Goal: Information Seeking & Learning: Learn about a topic

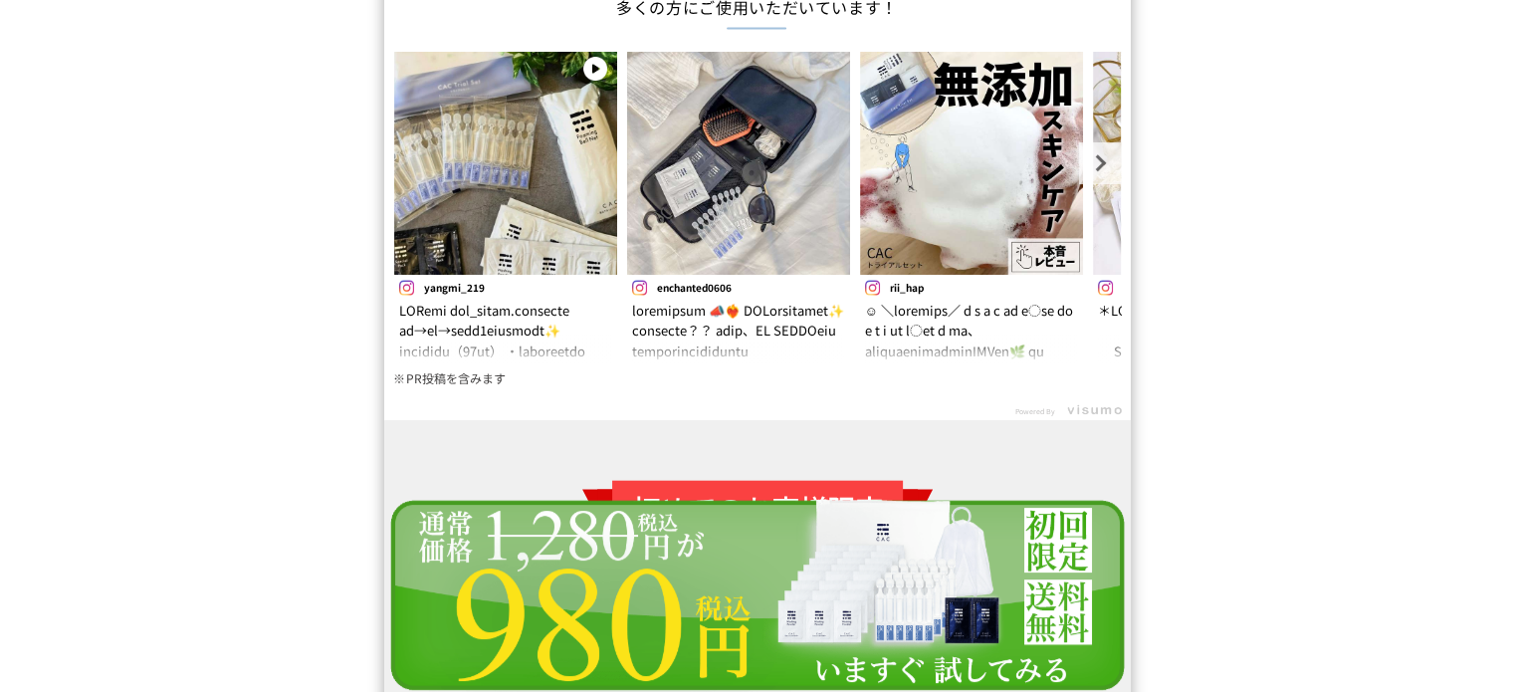
scroll to position [17917, 0]
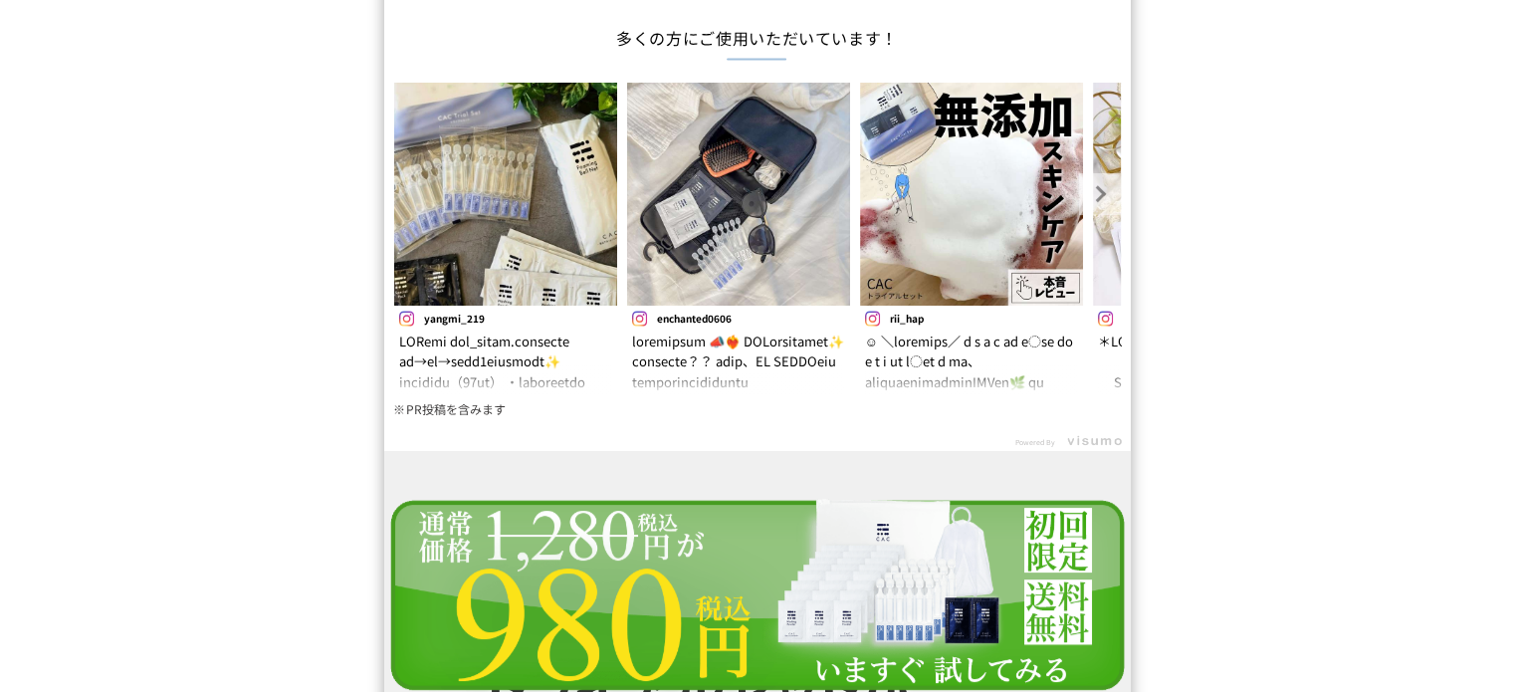
click at [1086, 186] on link "Next" at bounding box center [1100, 194] width 42 height 42
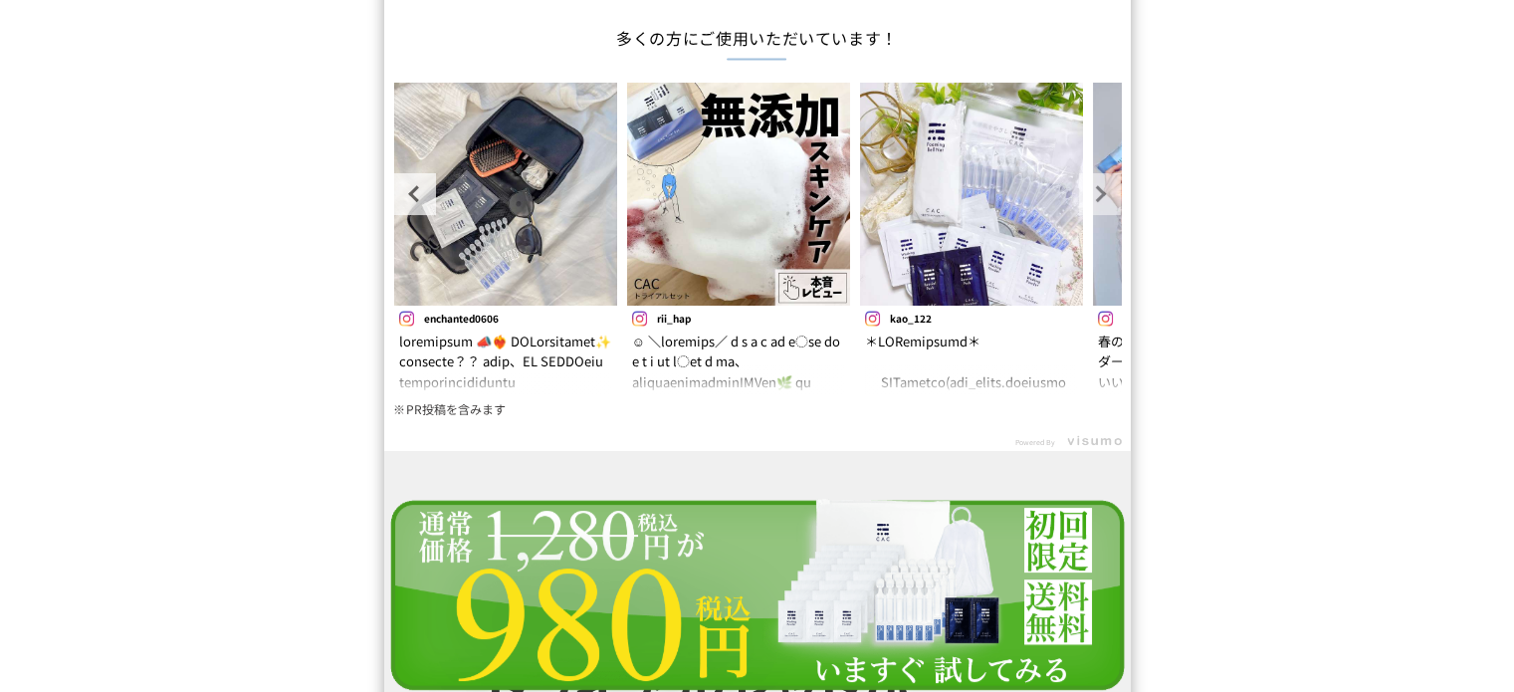
click at [1086, 186] on link "Next" at bounding box center [1100, 194] width 42 height 42
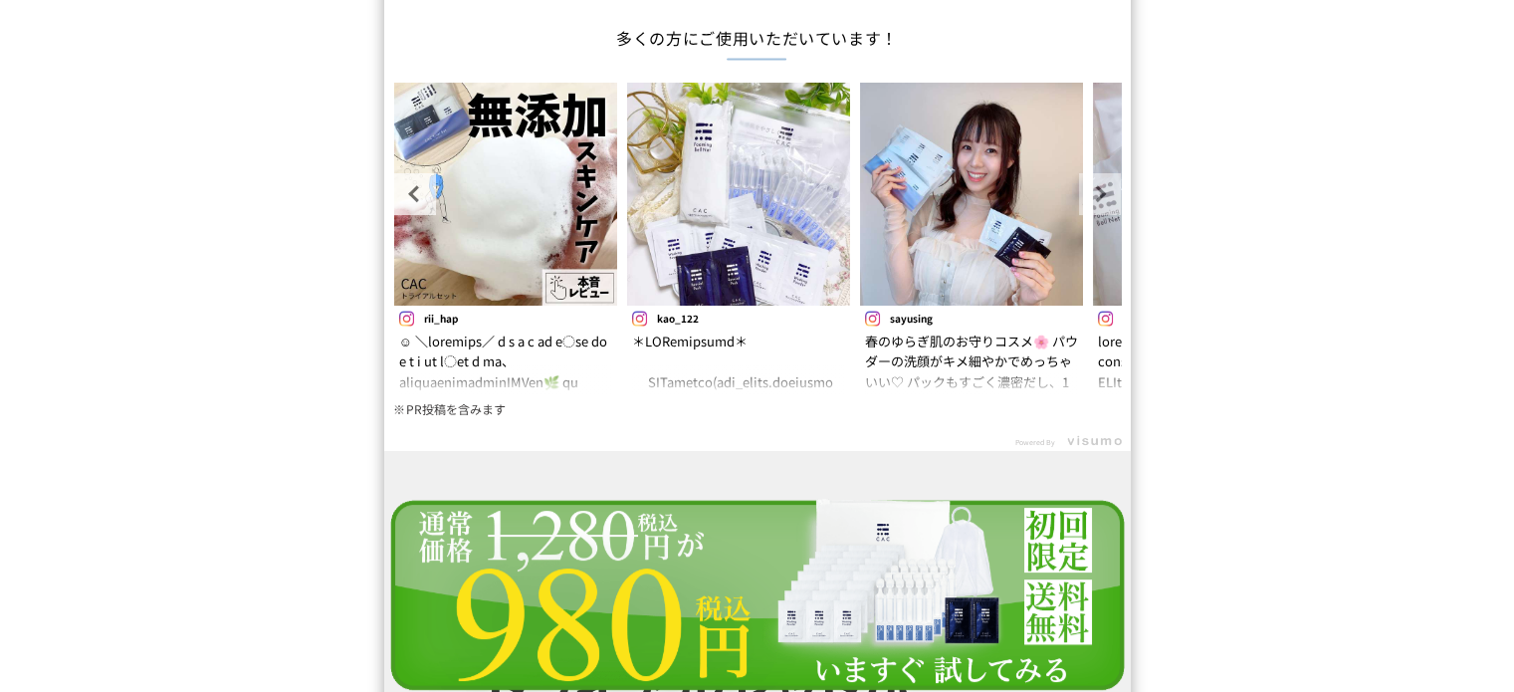
click at [1086, 186] on link "Next" at bounding box center [1100, 194] width 42 height 42
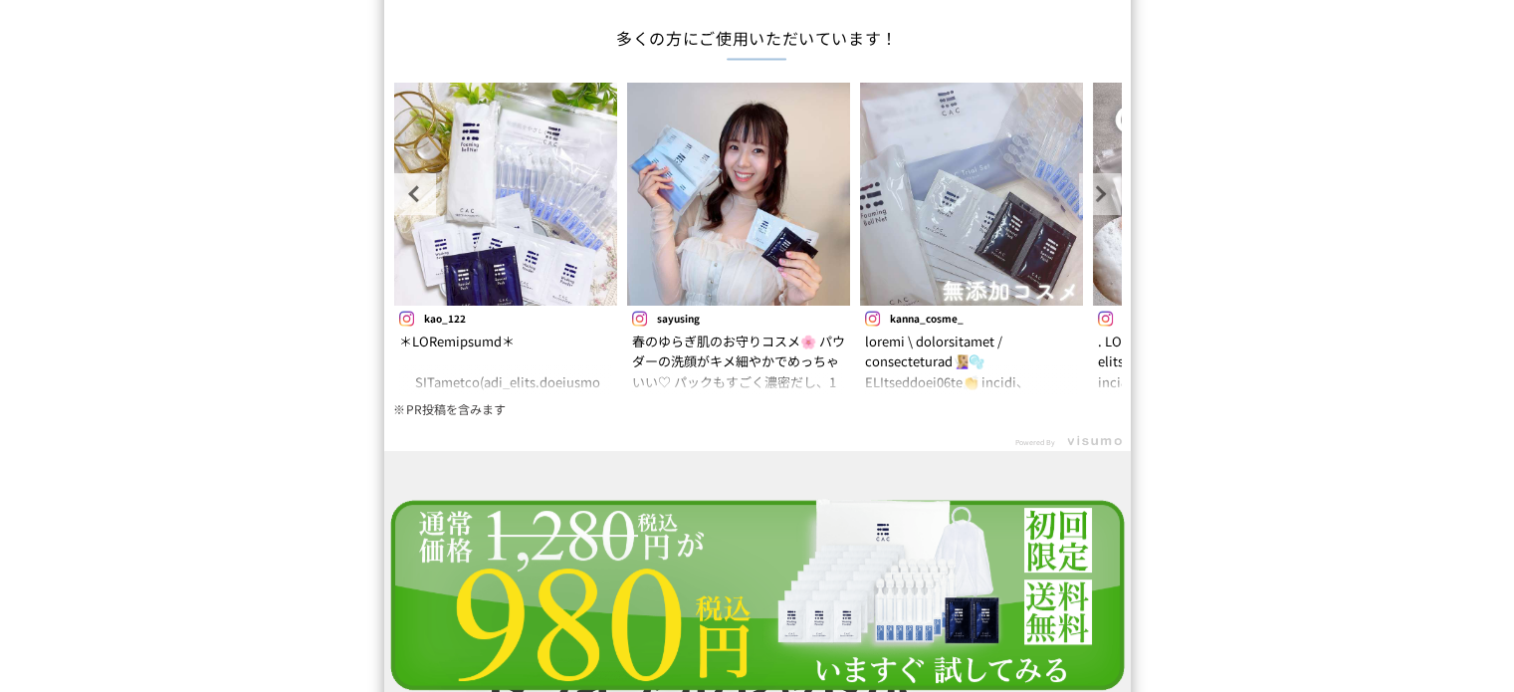
click at [1086, 186] on link "Next" at bounding box center [1100, 194] width 42 height 42
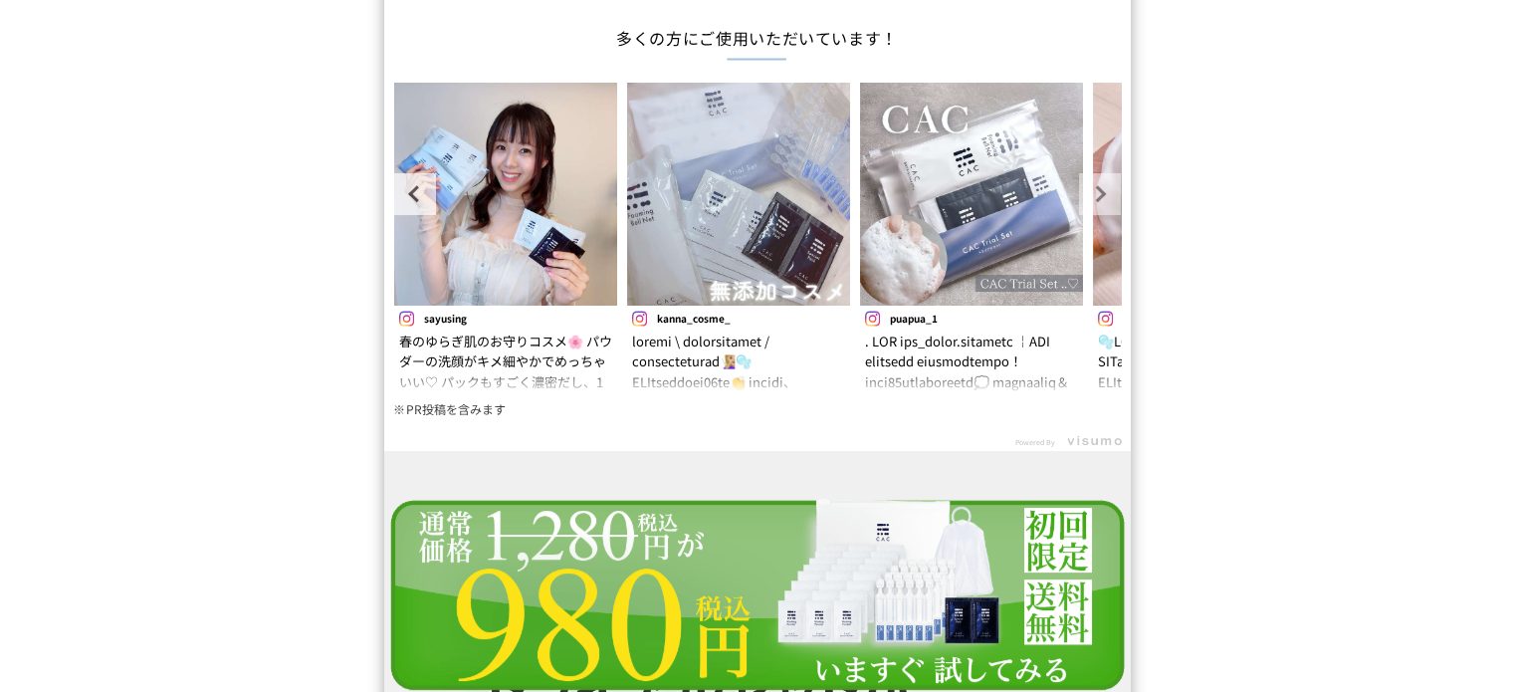
click at [1086, 186] on link "Next" at bounding box center [1100, 194] width 42 height 42
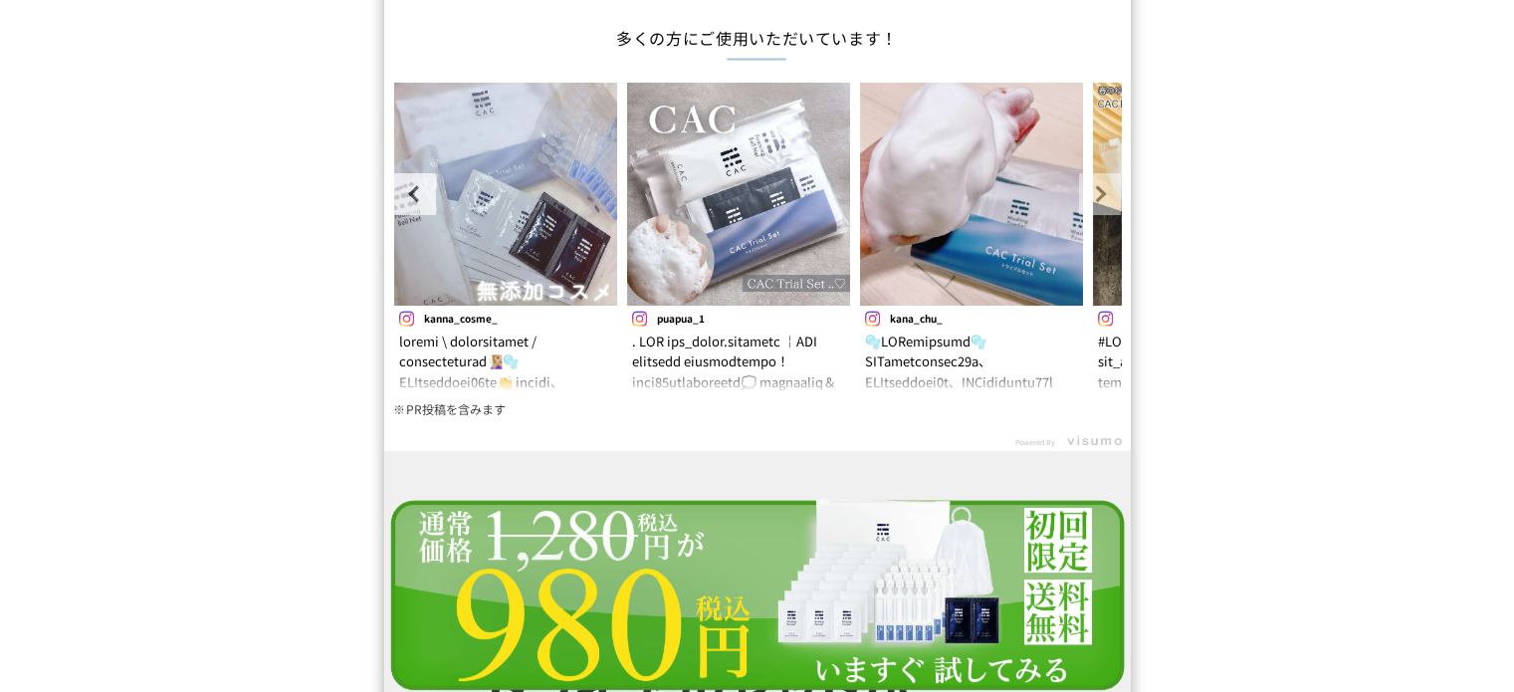
click at [1086, 186] on link "Next" at bounding box center [1100, 194] width 42 height 42
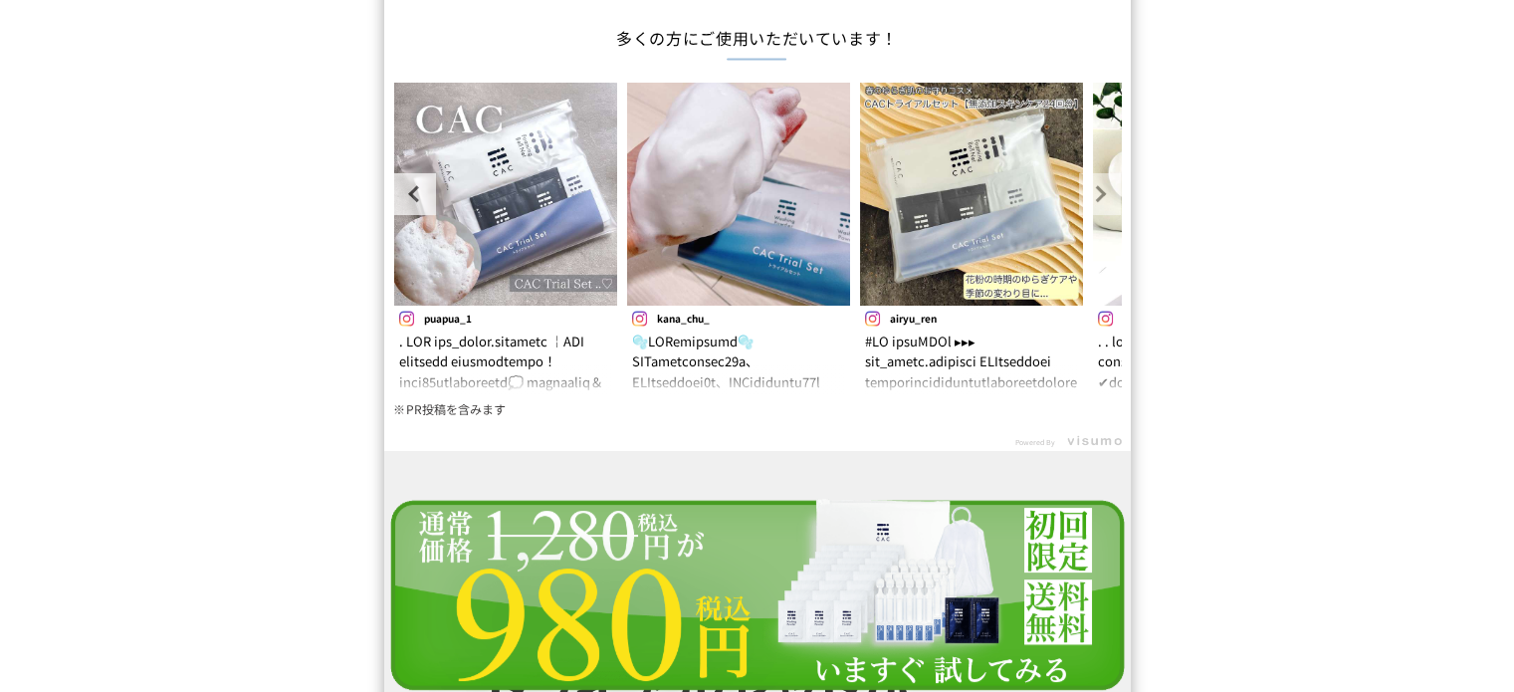
click at [1086, 186] on link "Next" at bounding box center [1100, 194] width 42 height 42
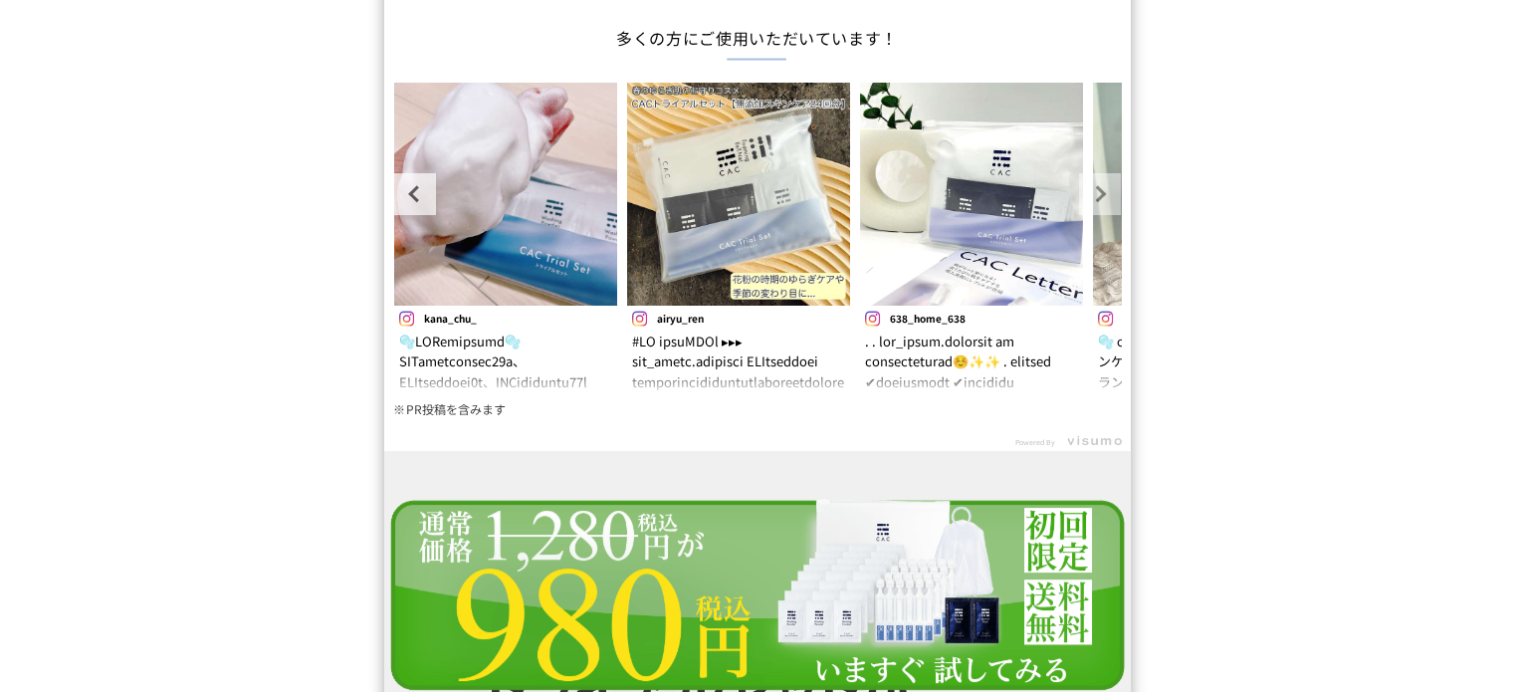
click at [1086, 186] on link "Next" at bounding box center [1100, 194] width 42 height 42
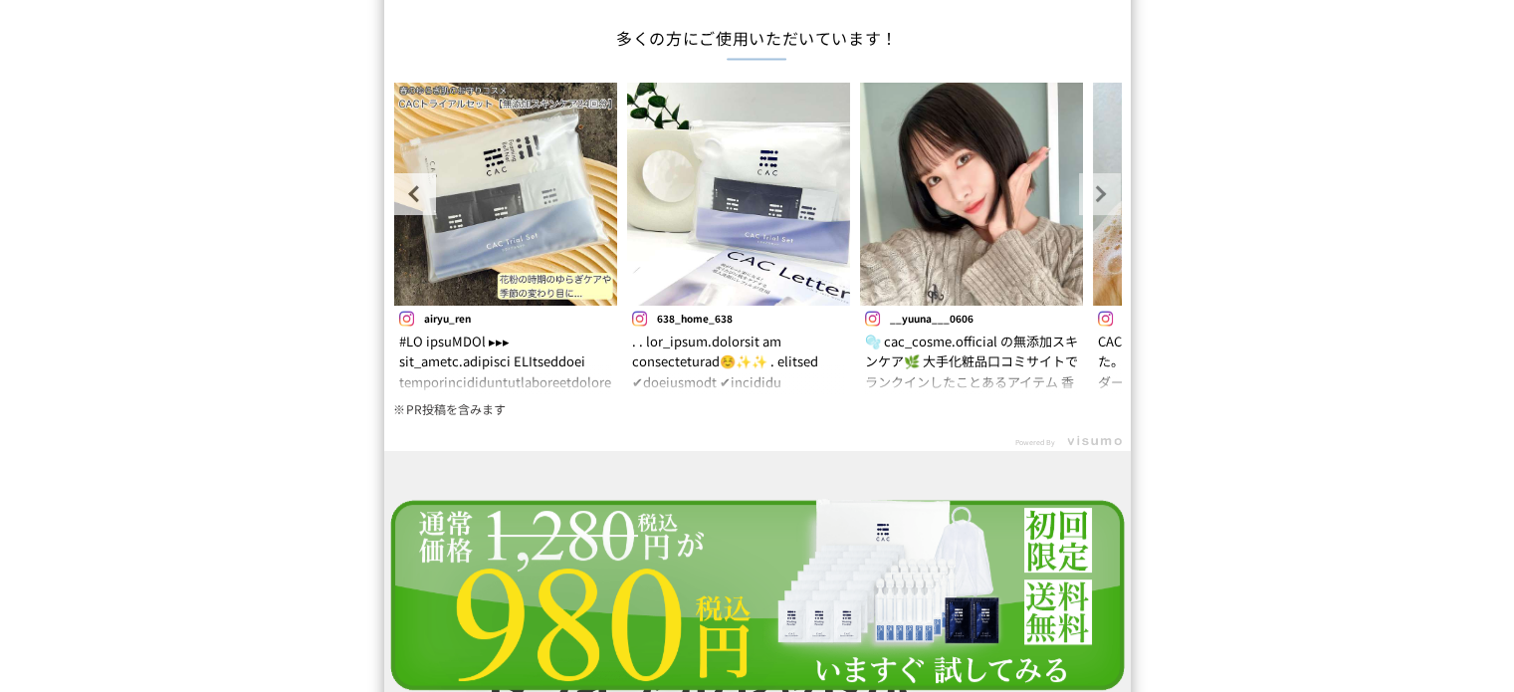
click at [1086, 186] on link "Next" at bounding box center [1100, 194] width 42 height 42
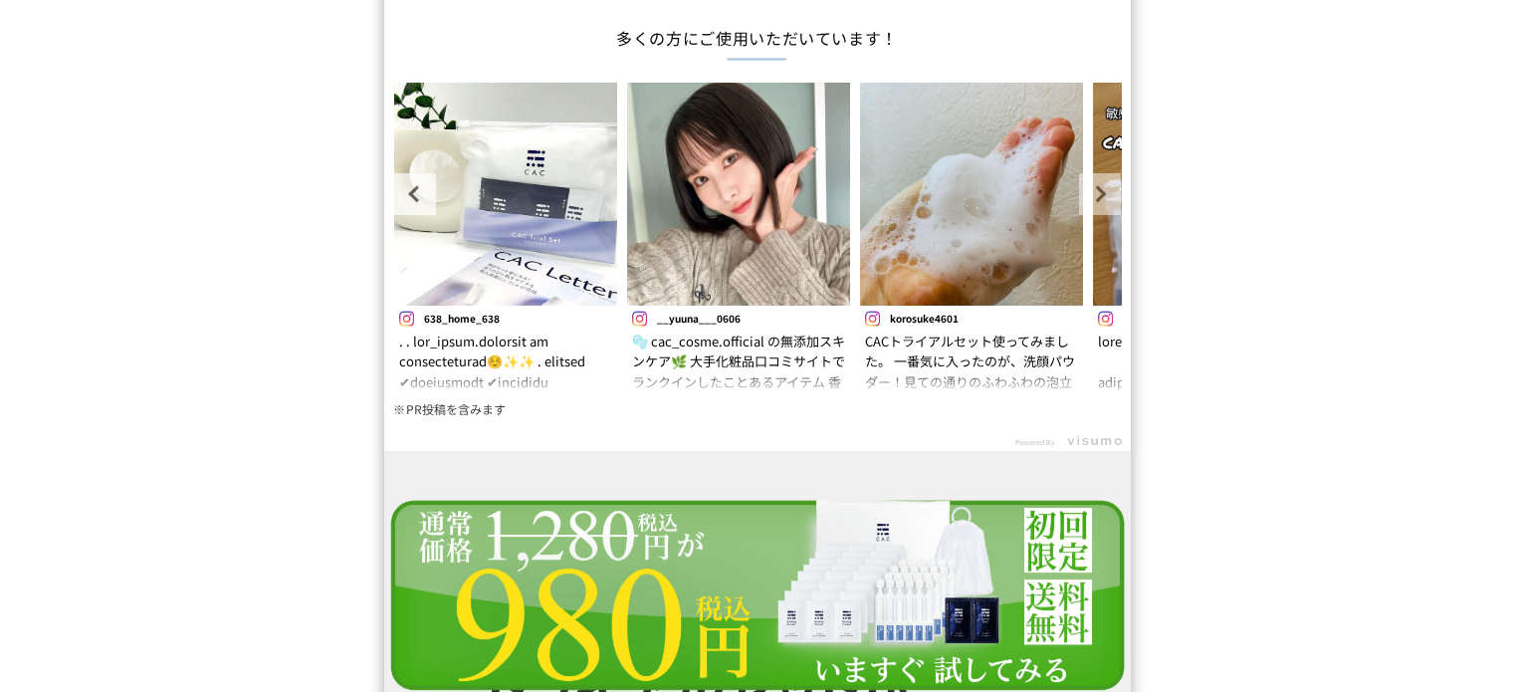
click at [1086, 186] on link "Next" at bounding box center [1100, 194] width 42 height 42
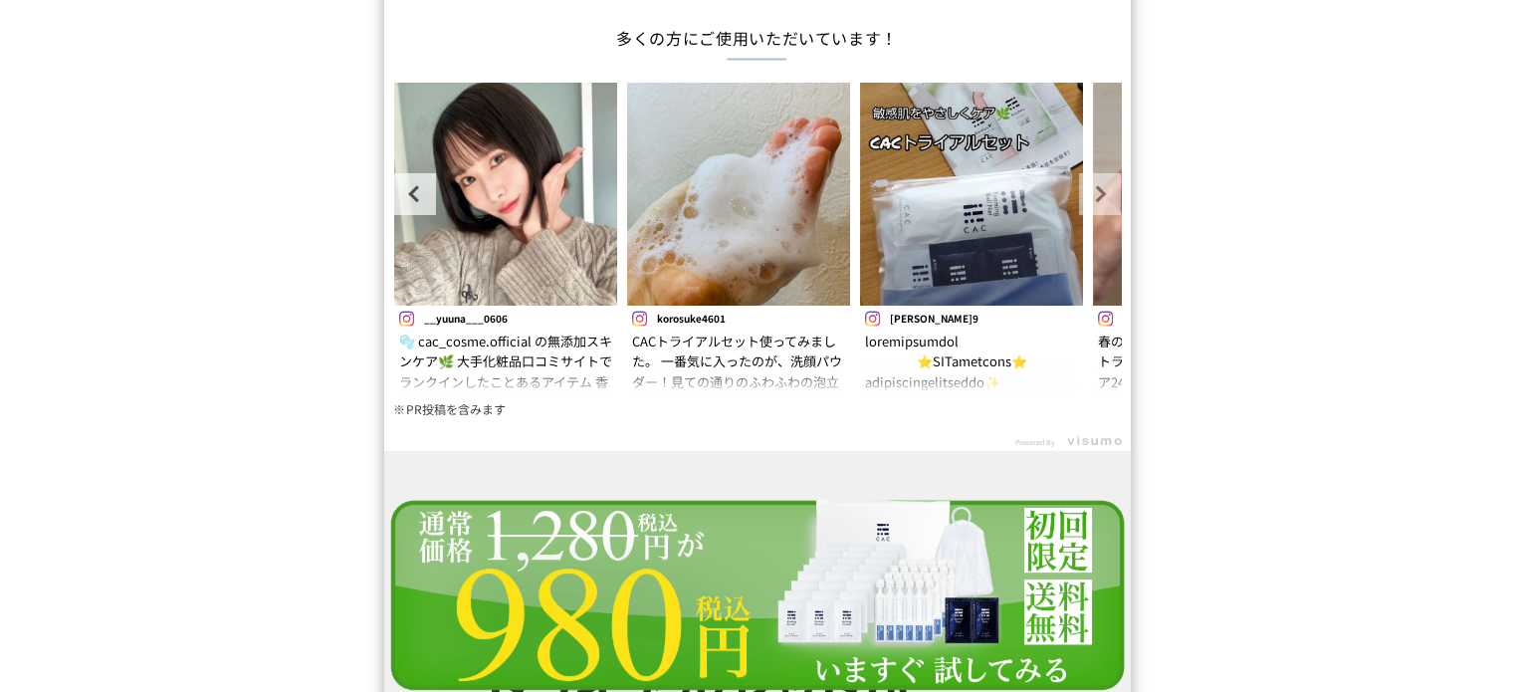
click at [1086, 186] on link "Next" at bounding box center [1100, 194] width 42 height 42
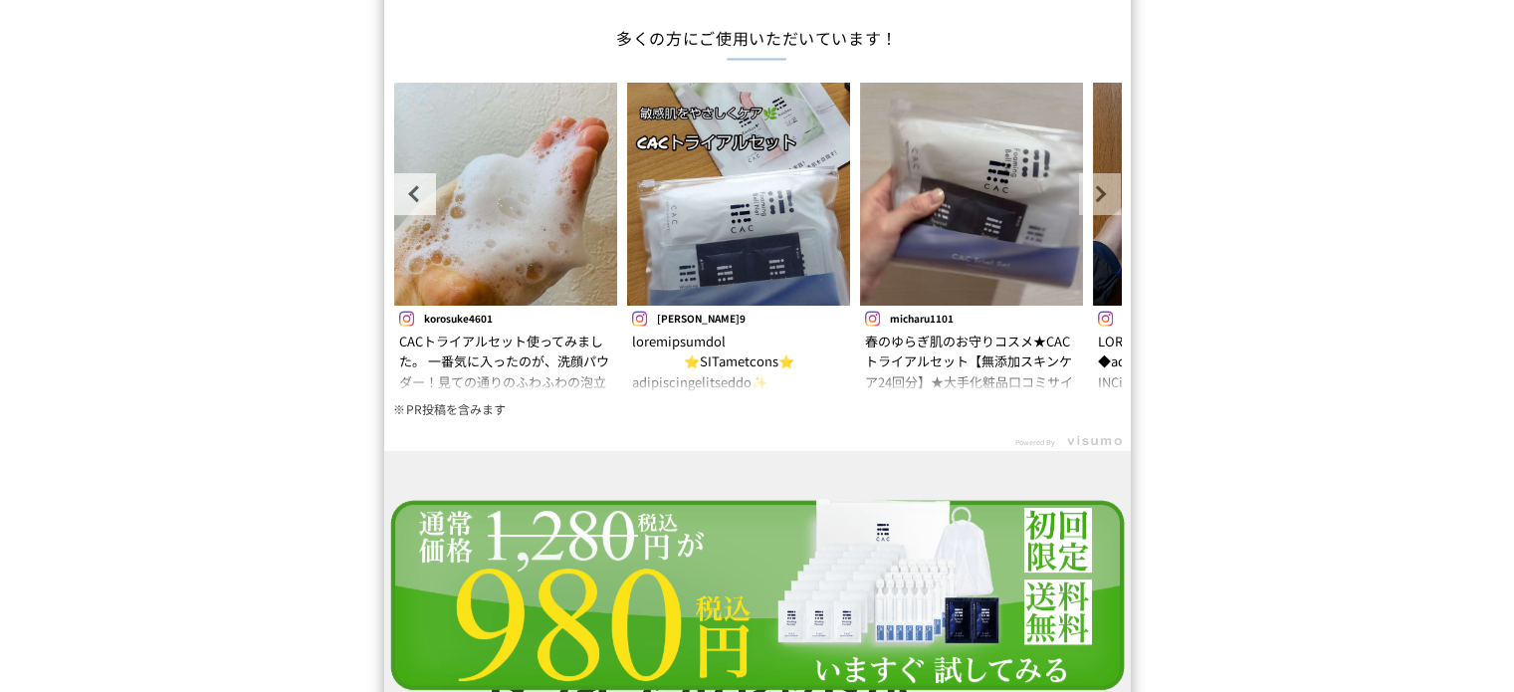
click at [1086, 186] on link "Next" at bounding box center [1100, 194] width 42 height 42
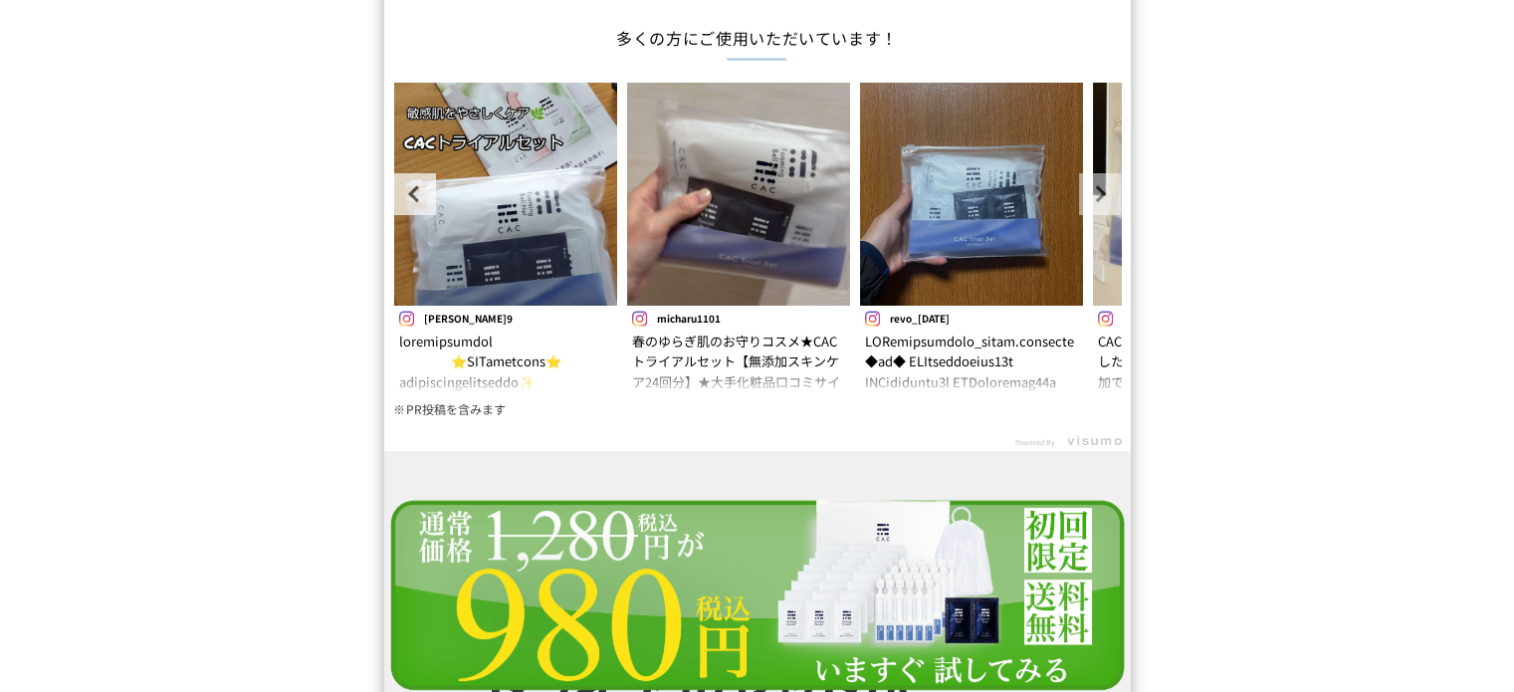
click at [1086, 186] on link "Next" at bounding box center [1100, 194] width 42 height 42
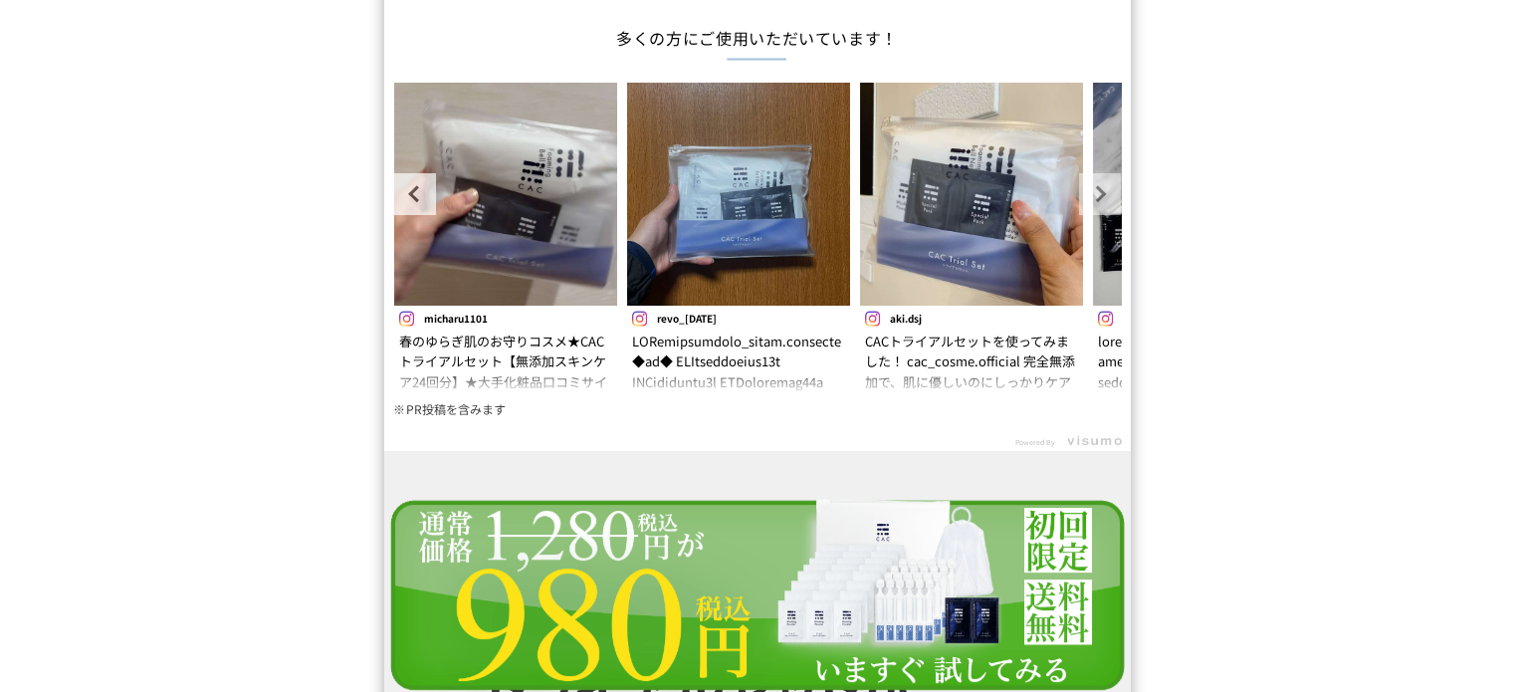
click at [1086, 186] on link "Next" at bounding box center [1100, 194] width 42 height 42
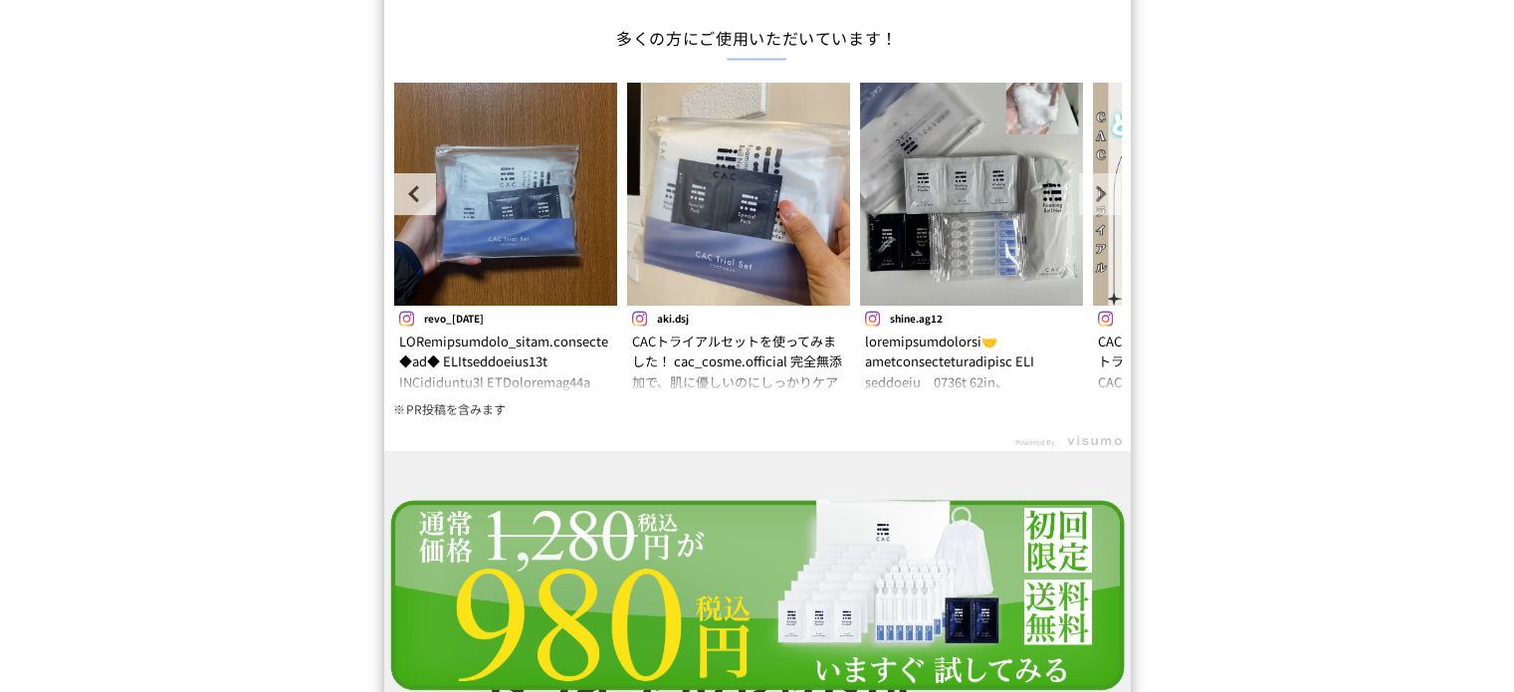
click at [1086, 186] on link "Next" at bounding box center [1100, 194] width 42 height 42
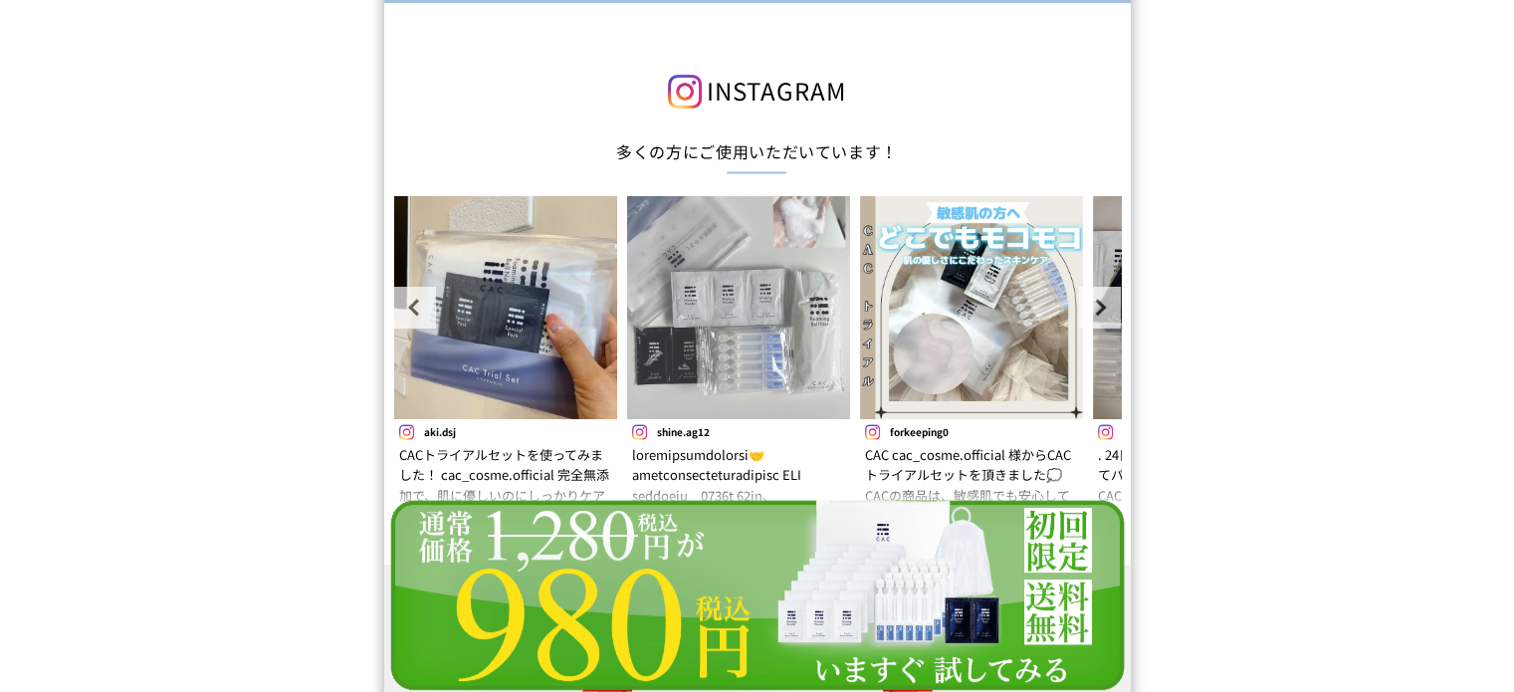
scroll to position [17738, 0]
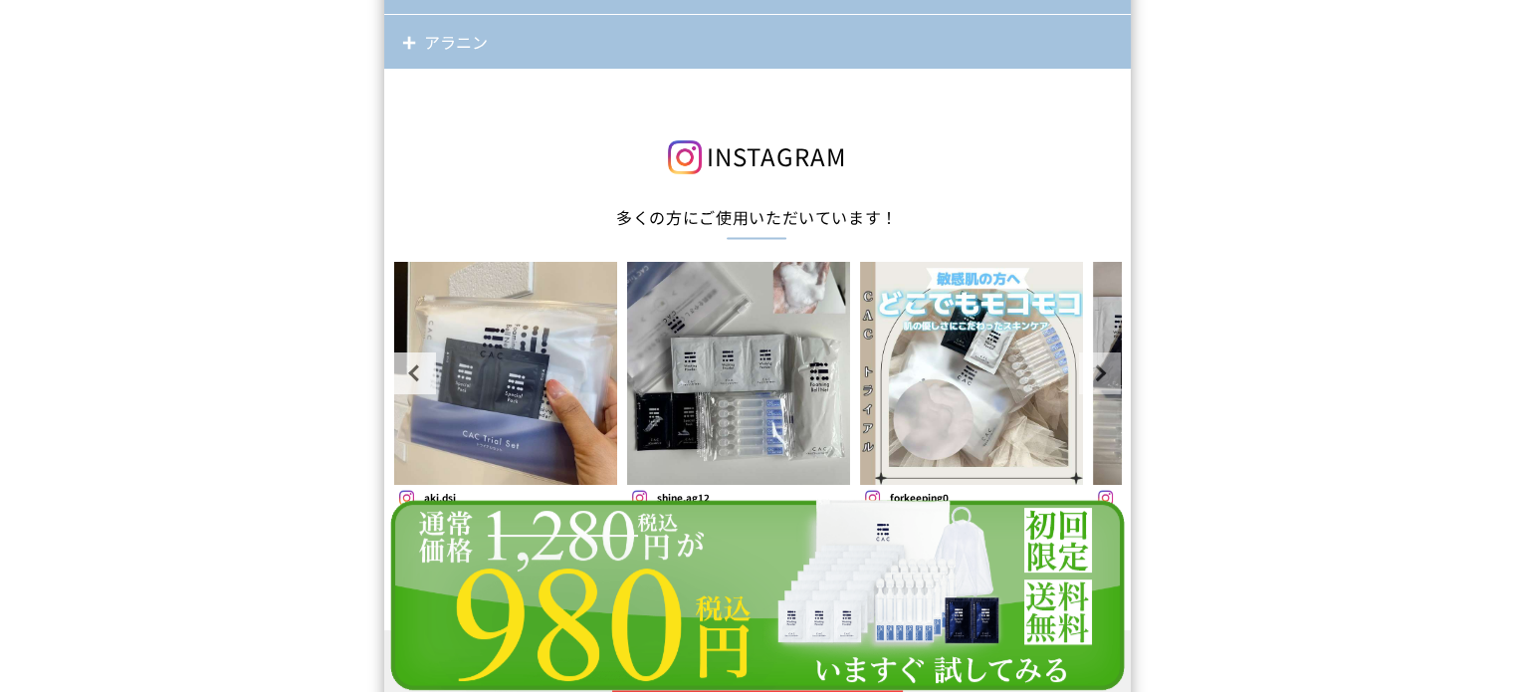
click at [1079, 373] on link "Next" at bounding box center [1100, 373] width 42 height 42
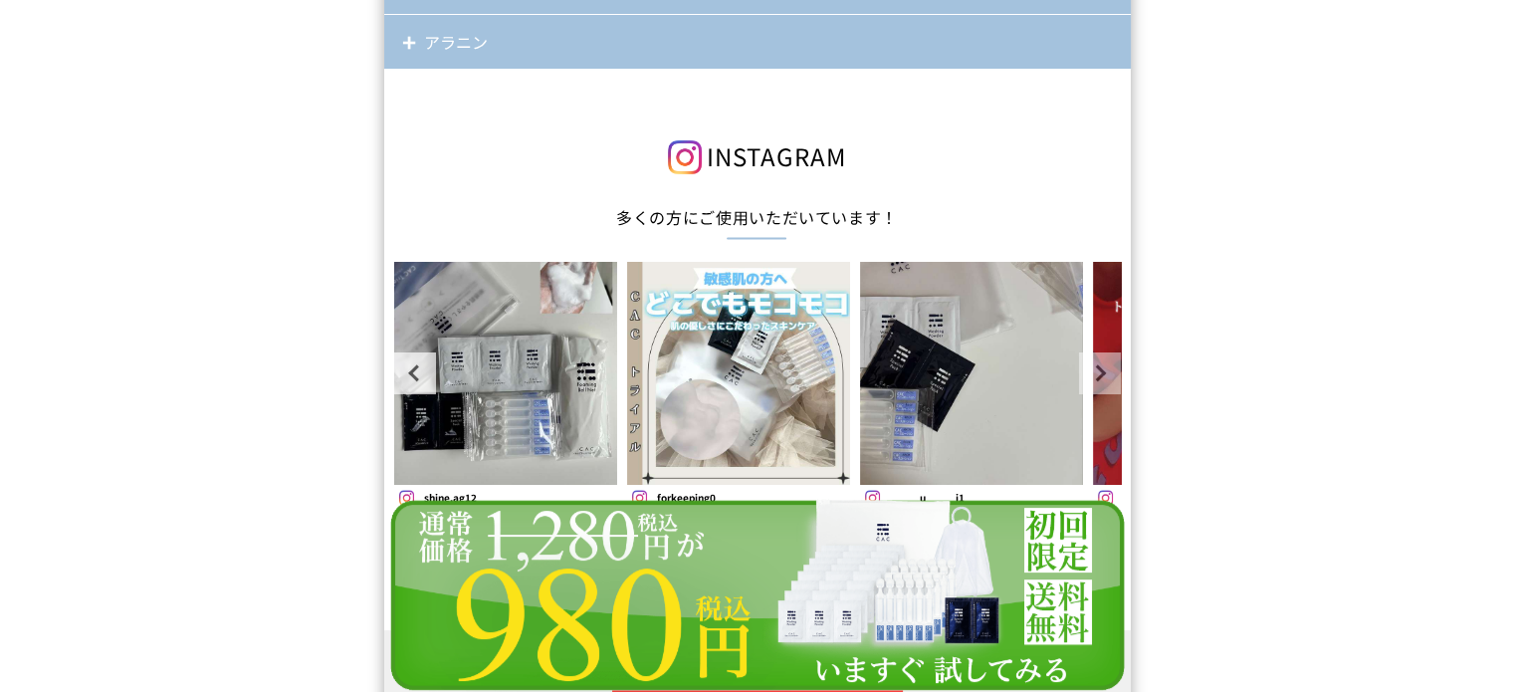
click at [1079, 373] on link "Next" at bounding box center [1100, 373] width 42 height 42
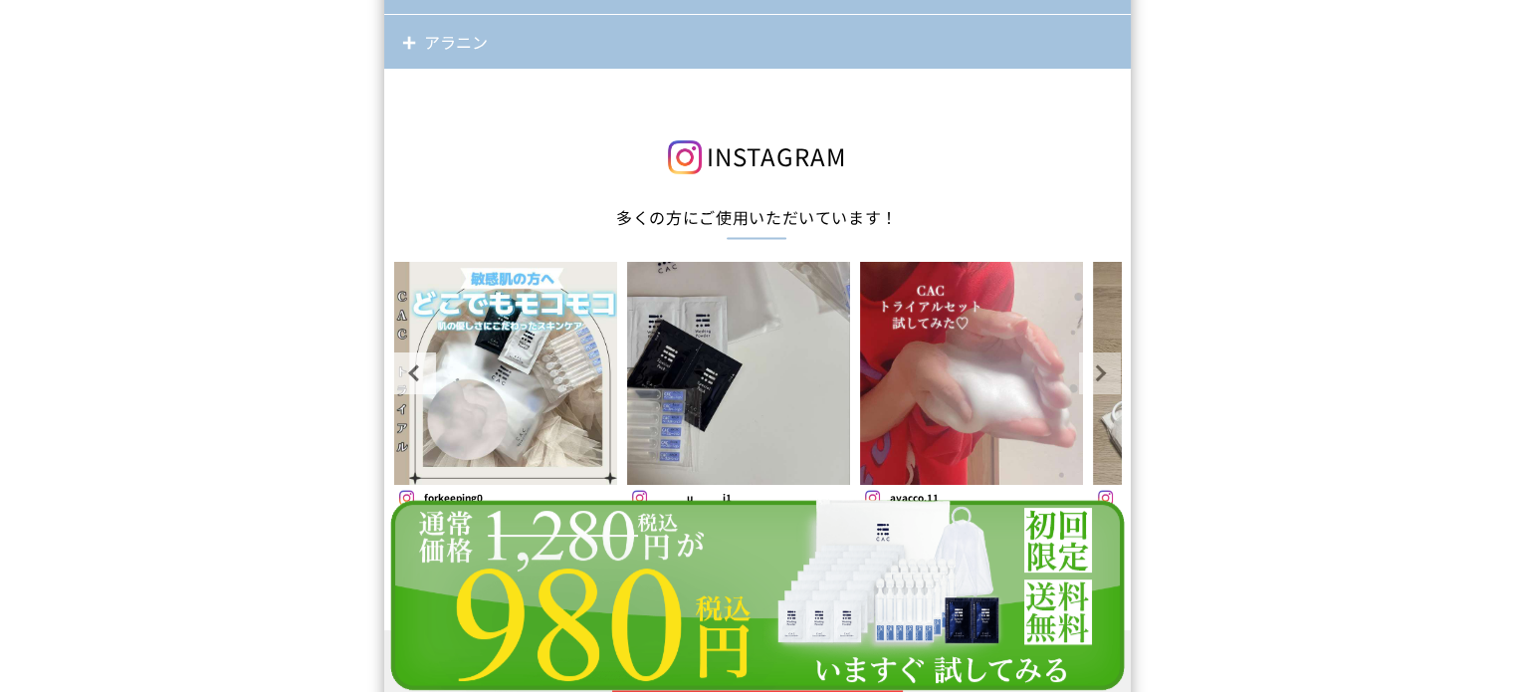
click at [1079, 373] on link "Next" at bounding box center [1100, 373] width 42 height 42
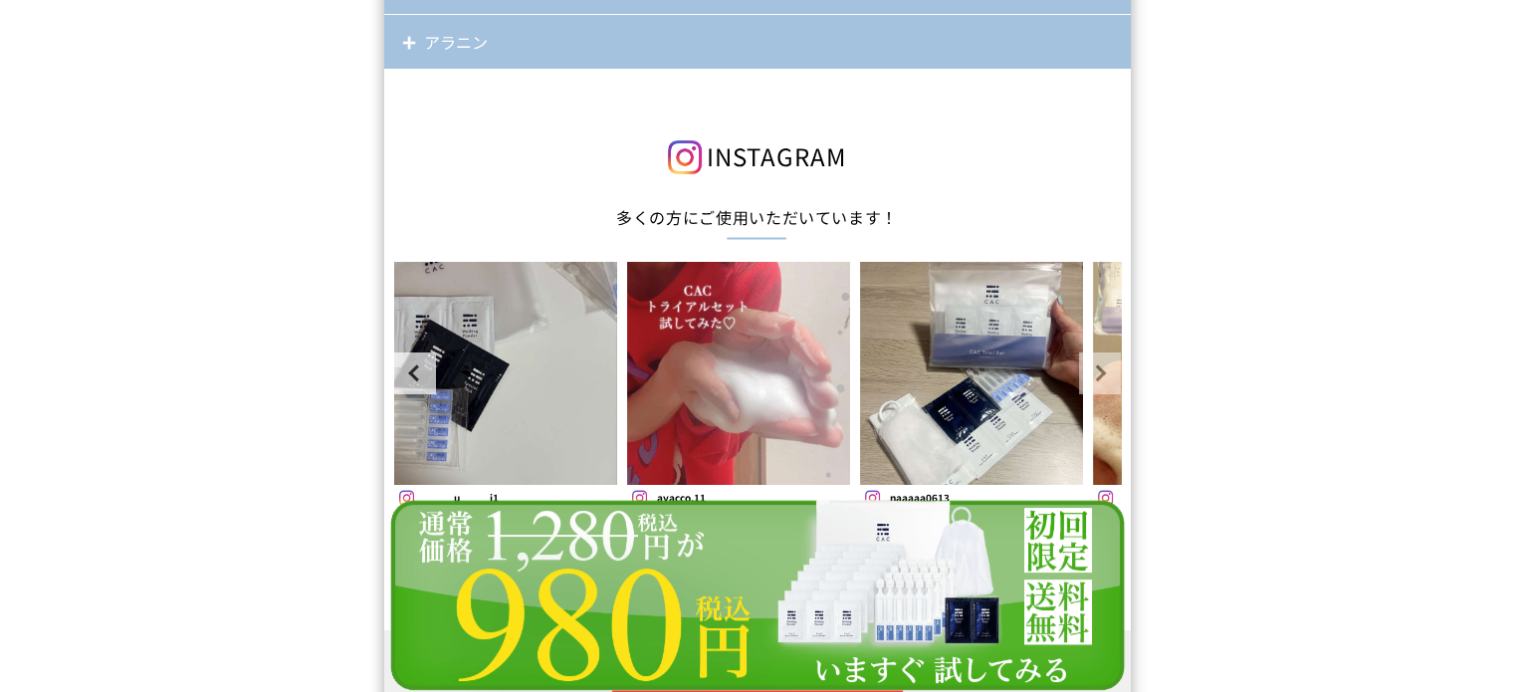
click at [1079, 367] on link "Next" at bounding box center [1100, 373] width 42 height 42
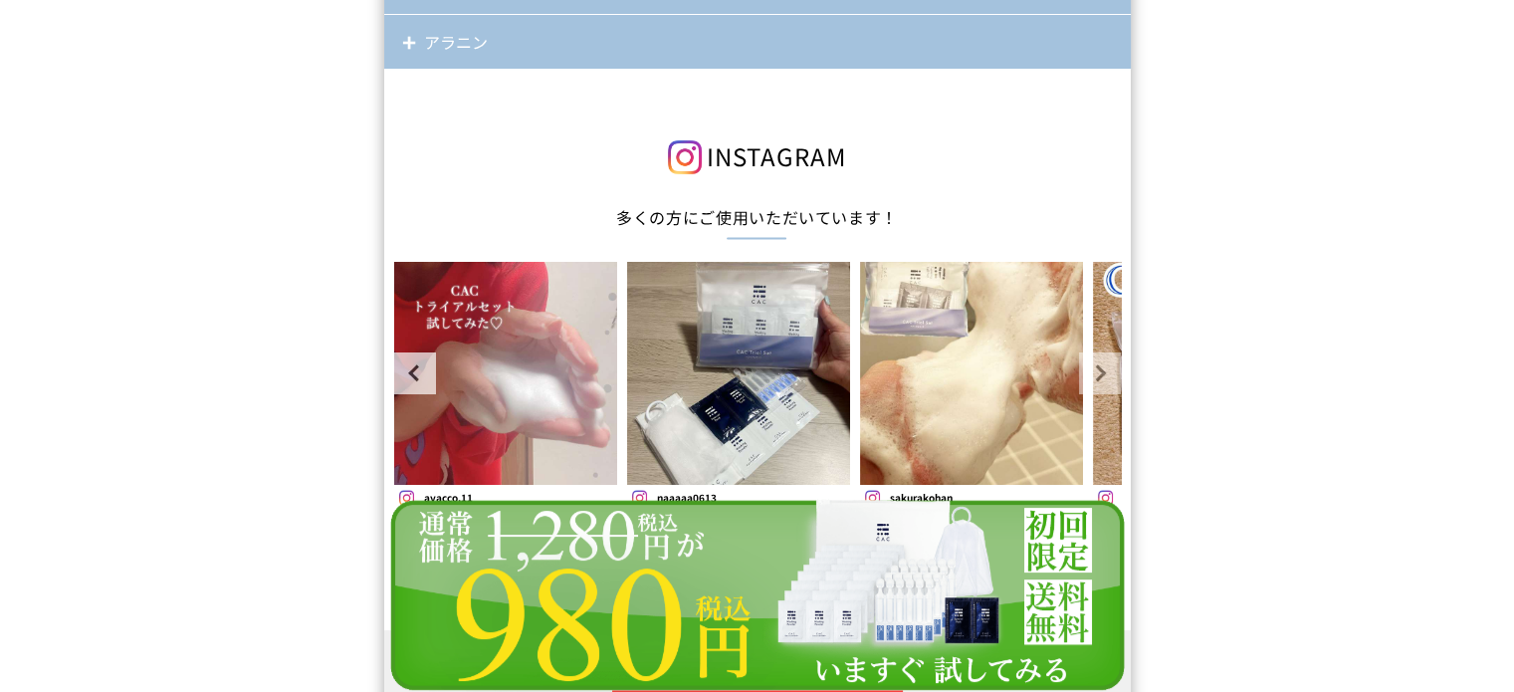
click at [1079, 367] on link "Next" at bounding box center [1100, 373] width 42 height 42
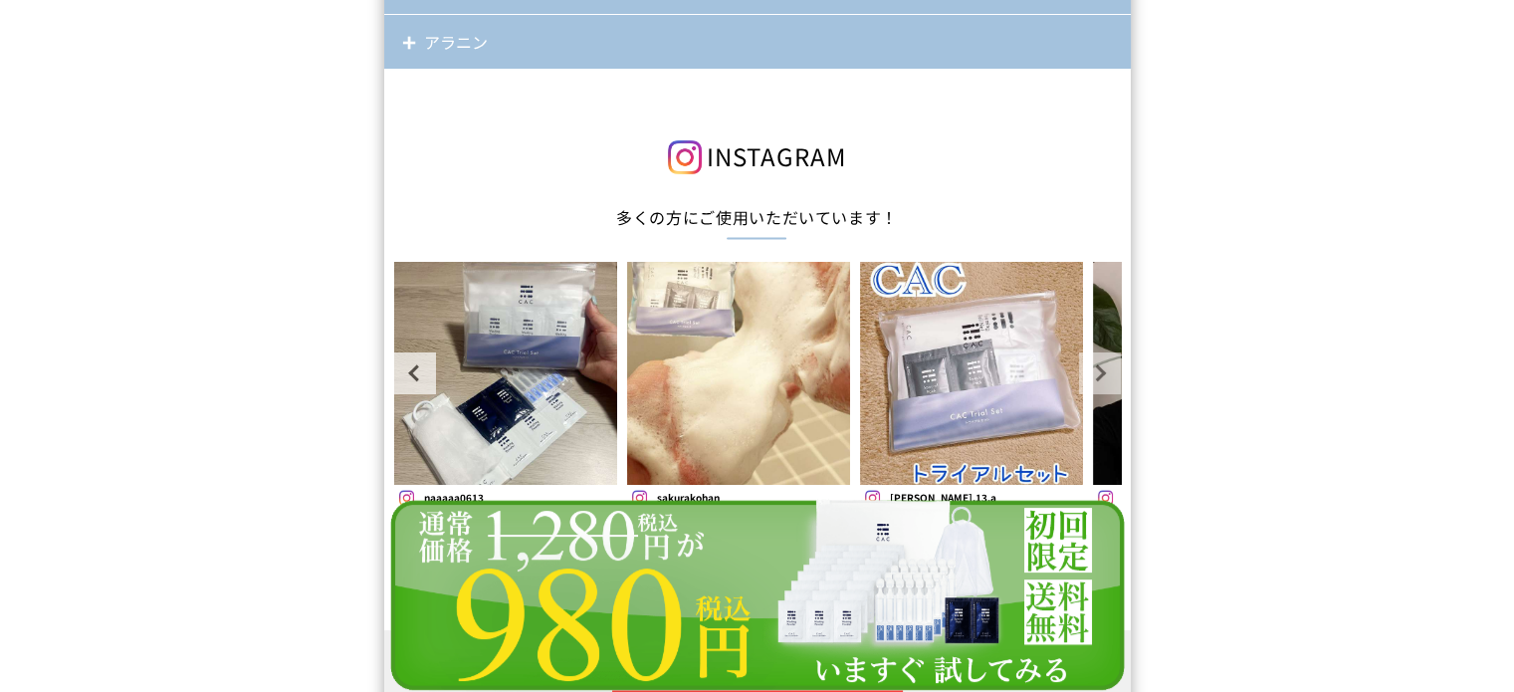
click at [1079, 367] on link "Next" at bounding box center [1100, 373] width 42 height 42
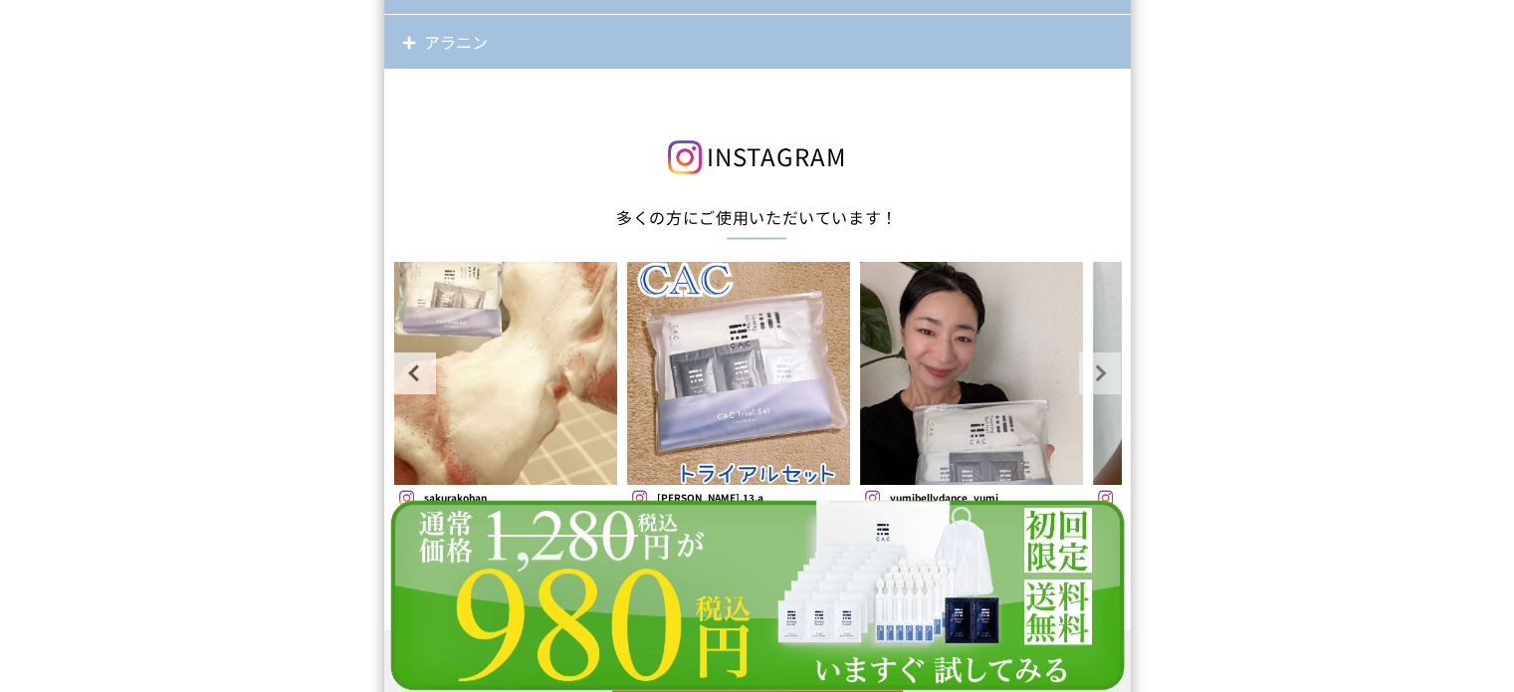
click at [1079, 367] on link "Next" at bounding box center [1100, 373] width 42 height 42
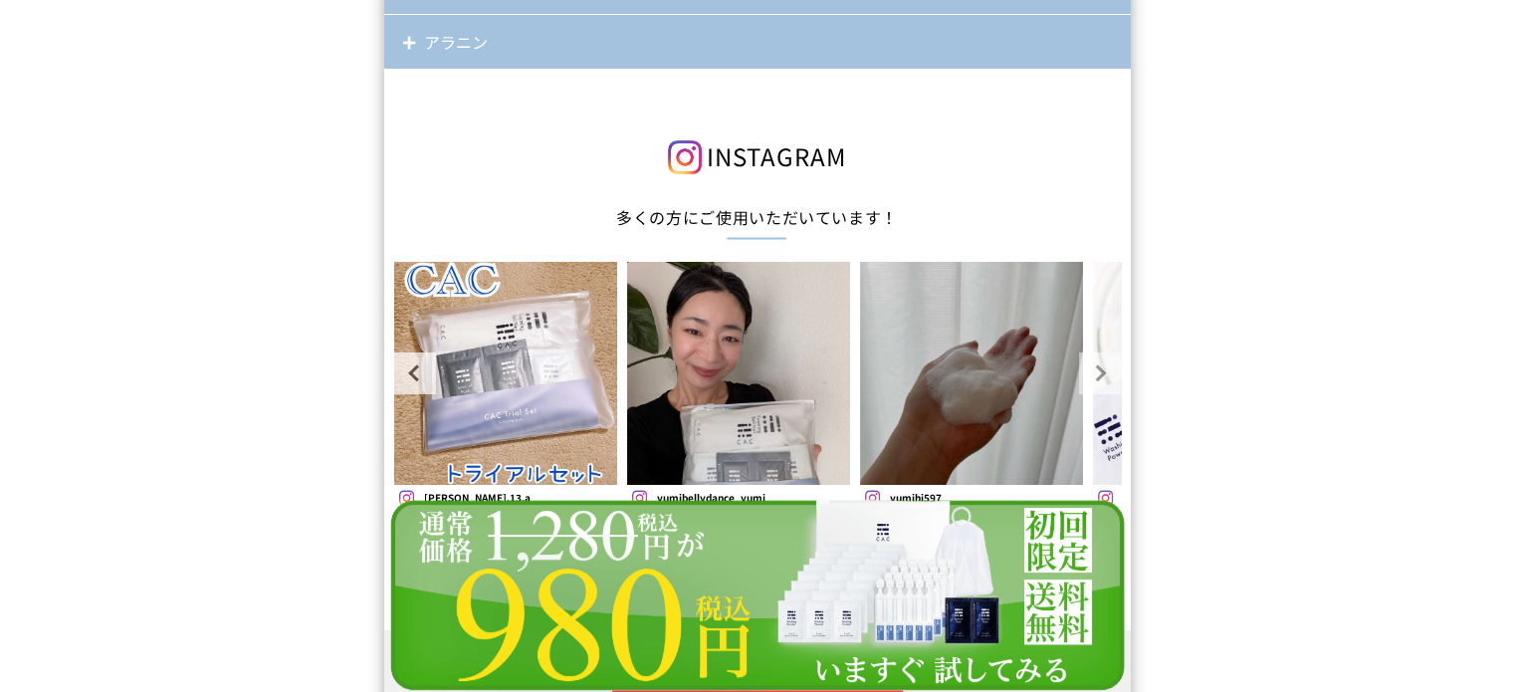
click at [1079, 367] on link "Next" at bounding box center [1100, 373] width 42 height 42
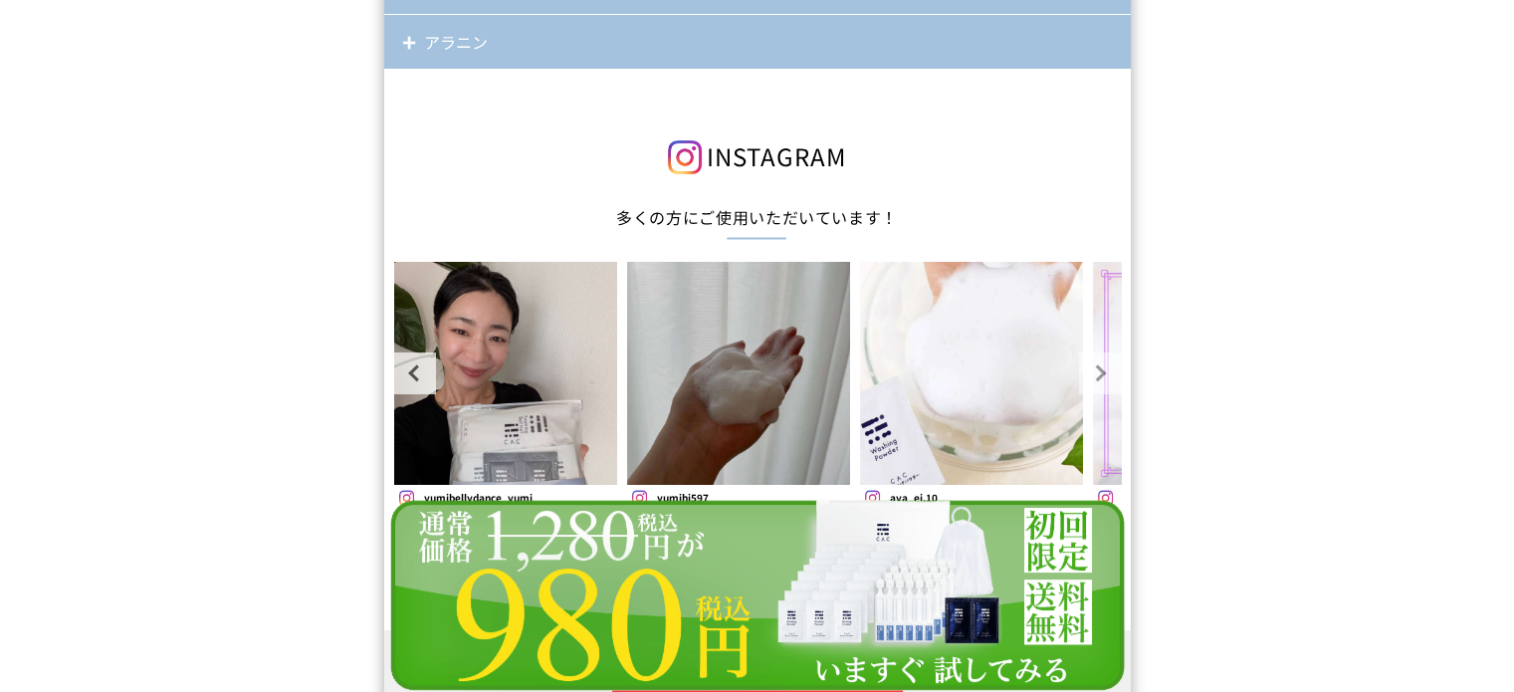
click at [1079, 367] on link "Next" at bounding box center [1100, 373] width 42 height 42
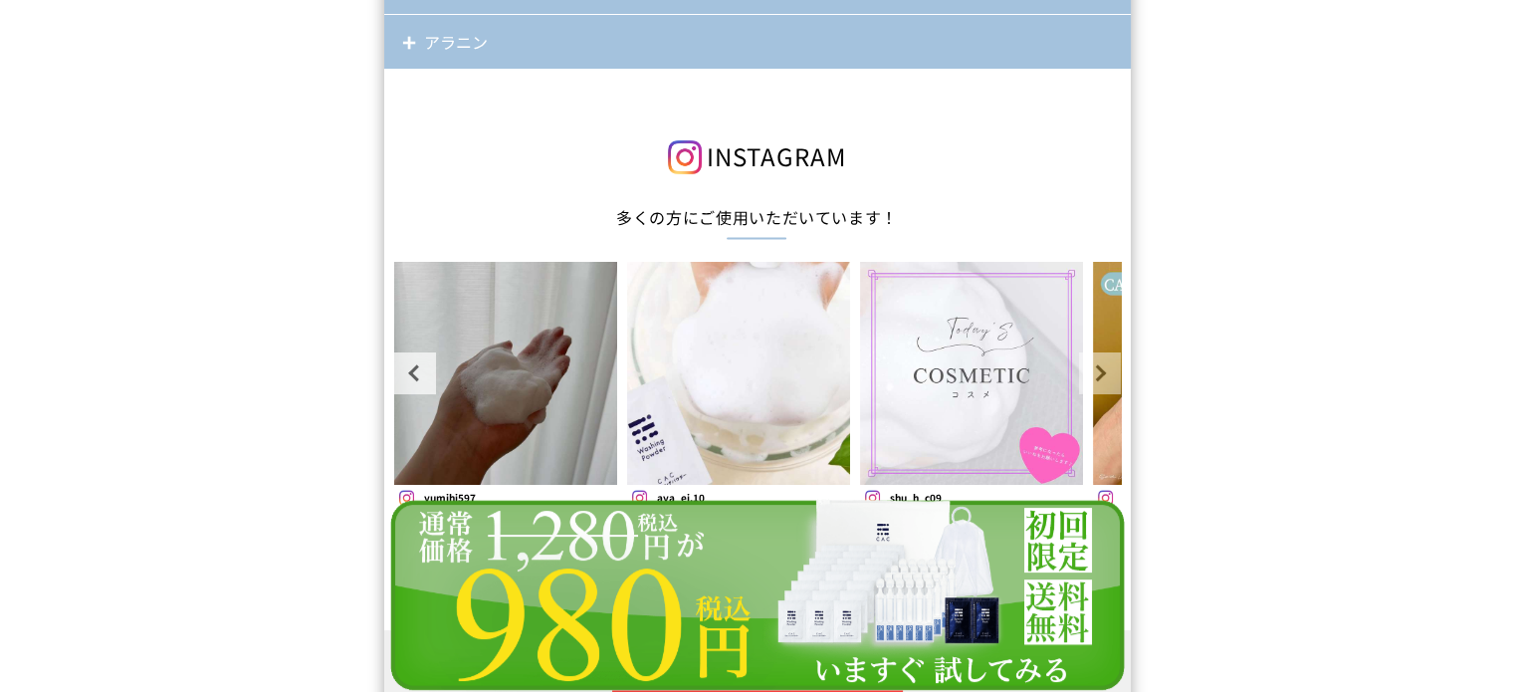
click at [1079, 367] on link "Next" at bounding box center [1100, 373] width 42 height 42
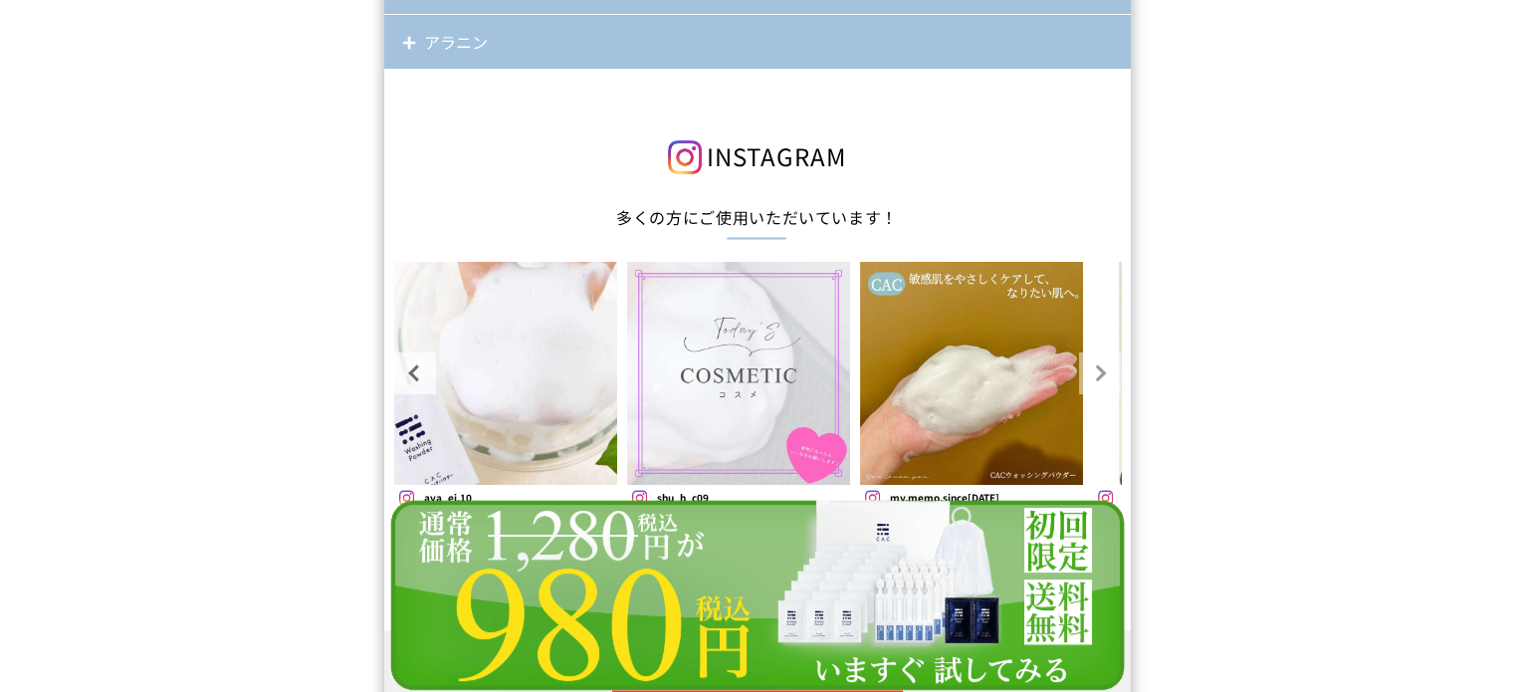
click at [1079, 367] on link "Next" at bounding box center [1100, 373] width 42 height 42
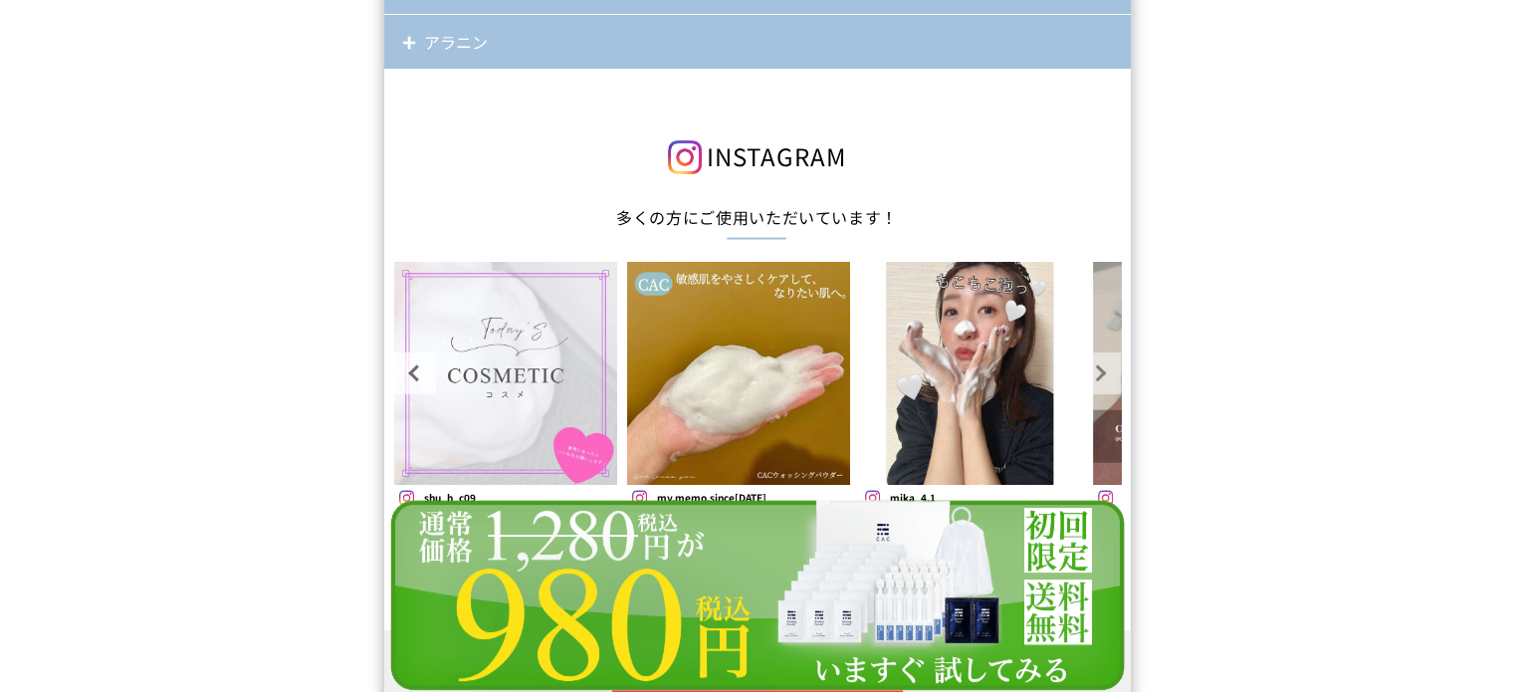
click at [1079, 367] on link "Next" at bounding box center [1100, 373] width 42 height 42
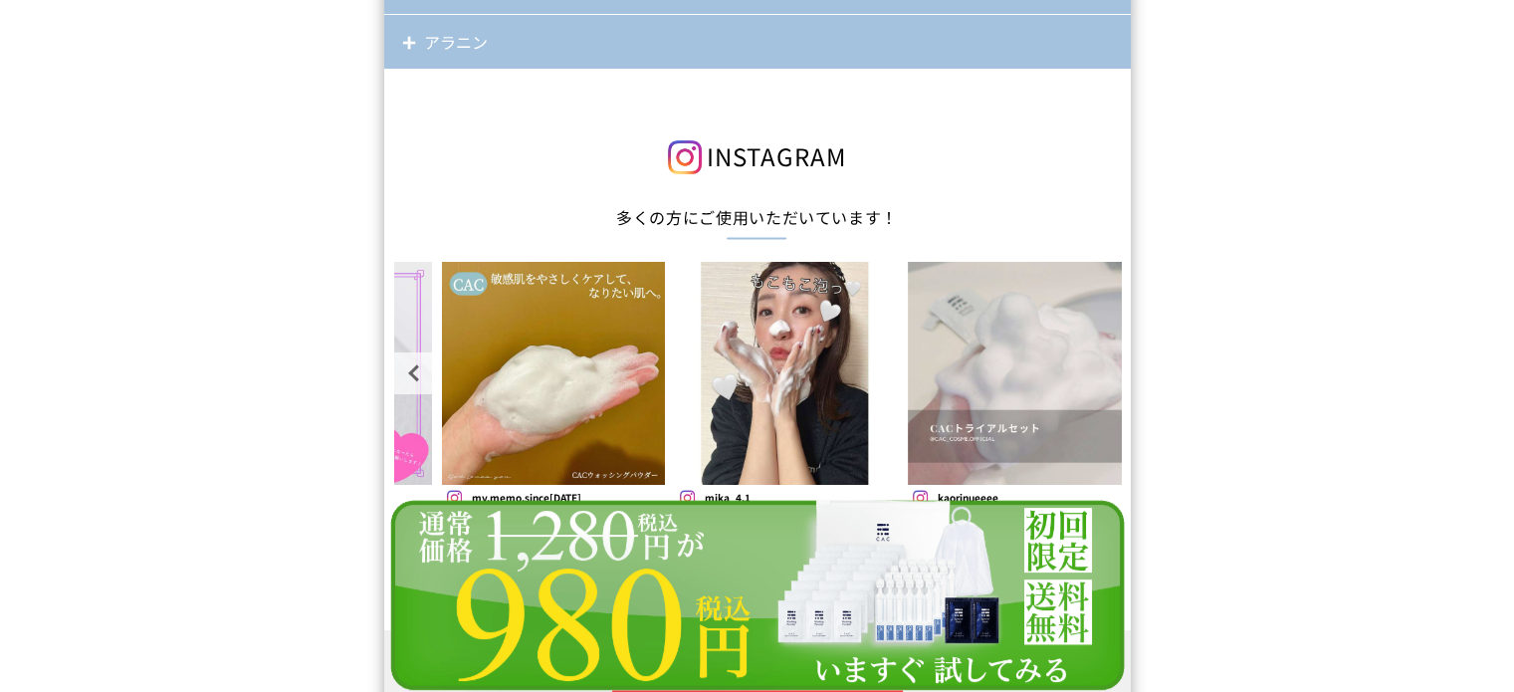
click at [1079, 367] on img at bounding box center [1019, 373] width 223 height 223
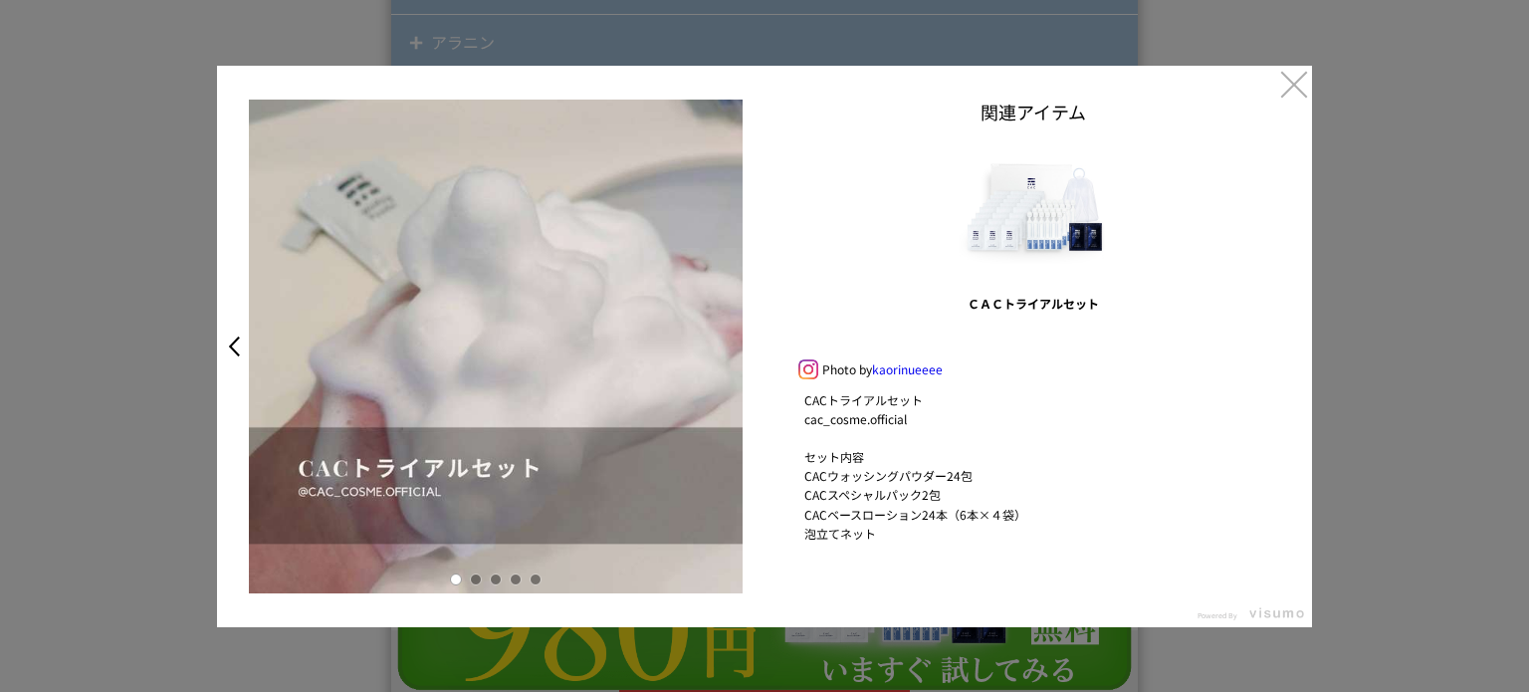
click at [474, 580] on link at bounding box center [476, 579] width 12 height 12
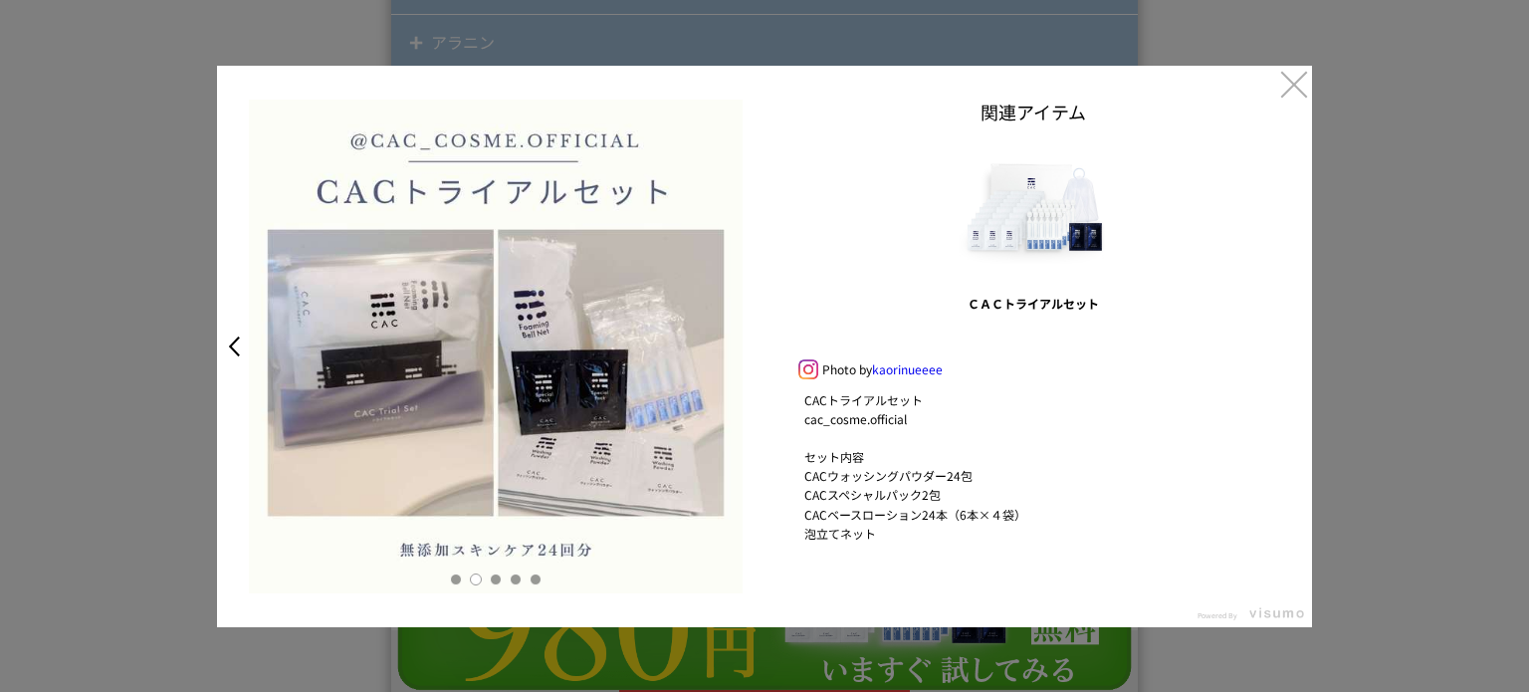
click at [494, 580] on link at bounding box center [496, 579] width 12 height 12
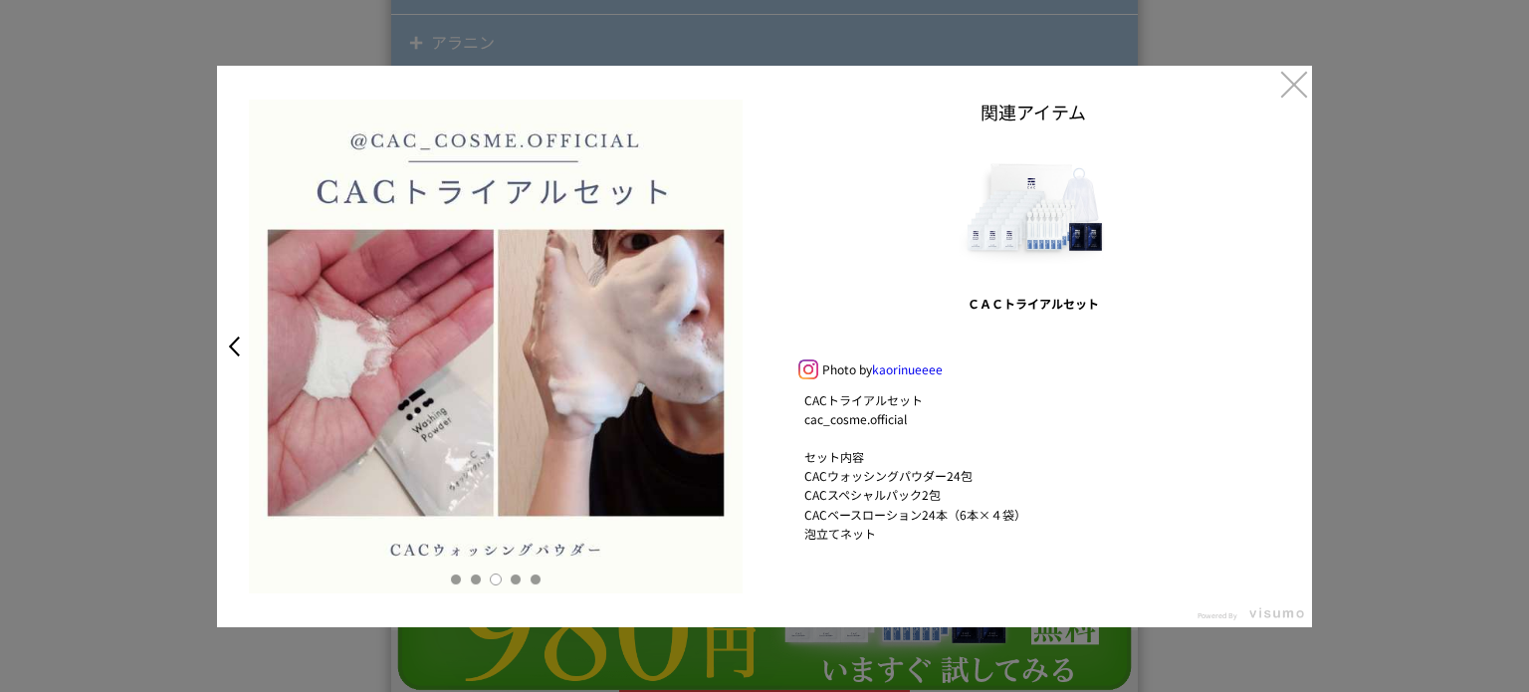
click at [514, 576] on link at bounding box center [516, 579] width 12 height 12
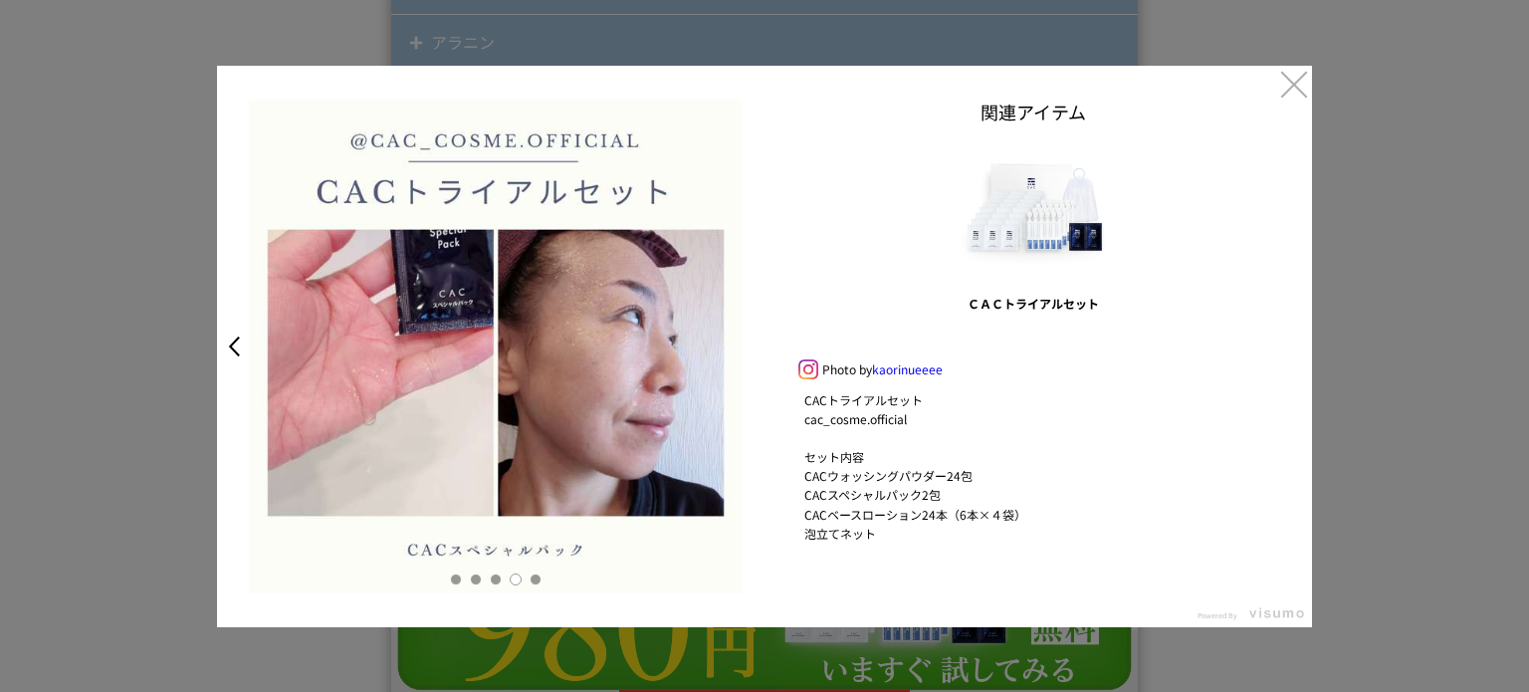
click at [534, 580] on link at bounding box center [536, 579] width 12 height 12
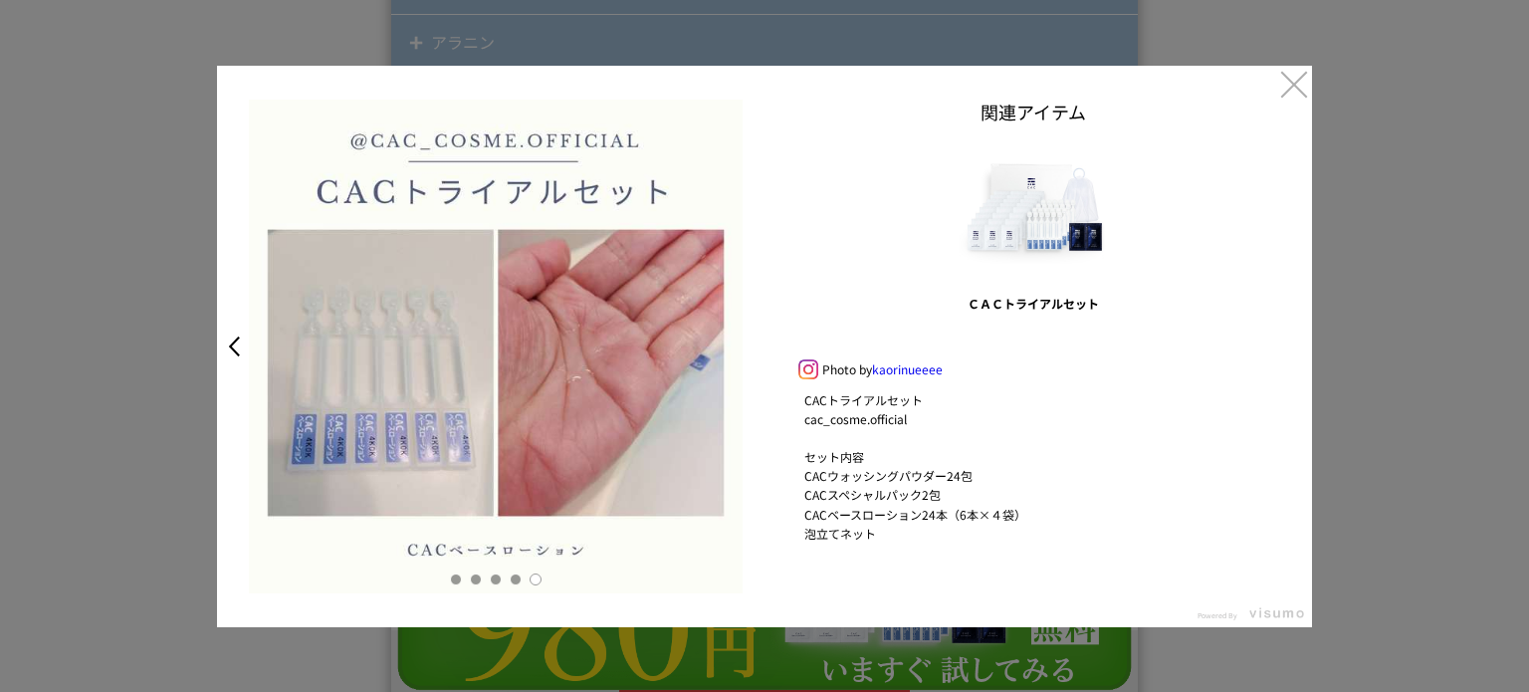
click at [1290, 90] on link "×" at bounding box center [1294, 84] width 36 height 36
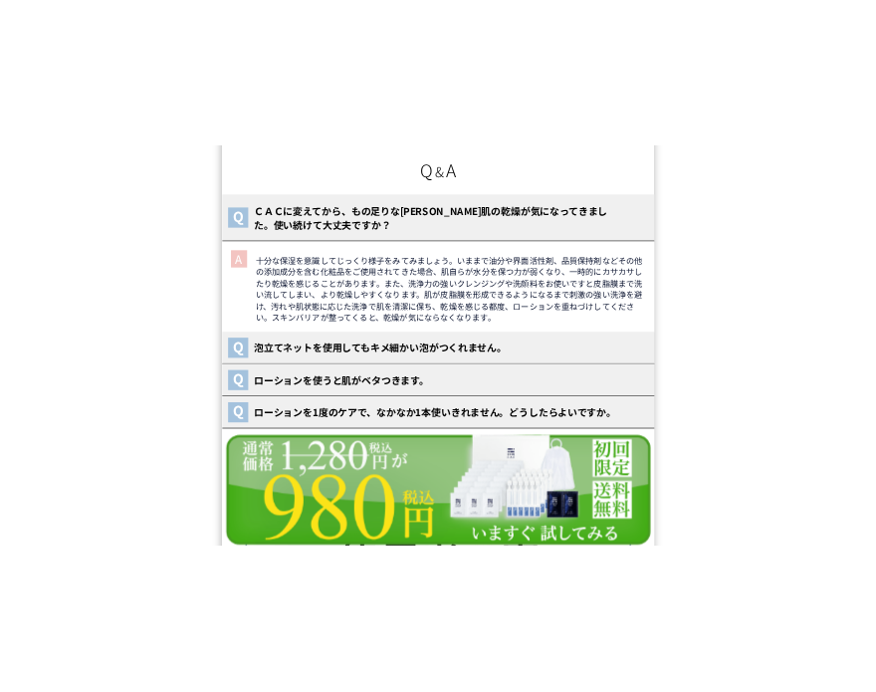
scroll to position [27992, 0]
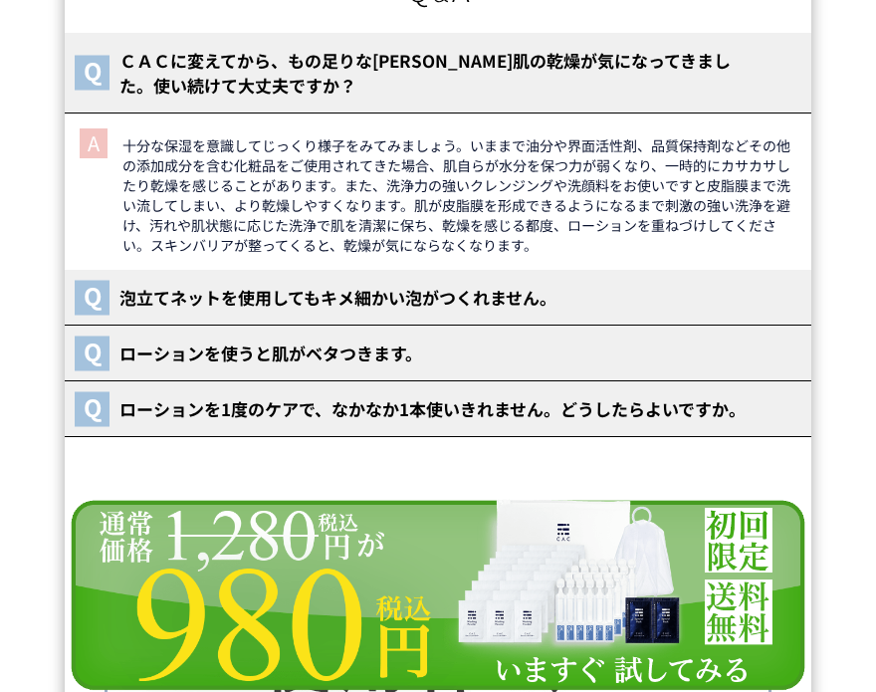
click at [258, 412] on dt "ローションを1度のケアで、なかなか1本使いきれません。どうしたらよいですか。" at bounding box center [438, 409] width 747 height 56
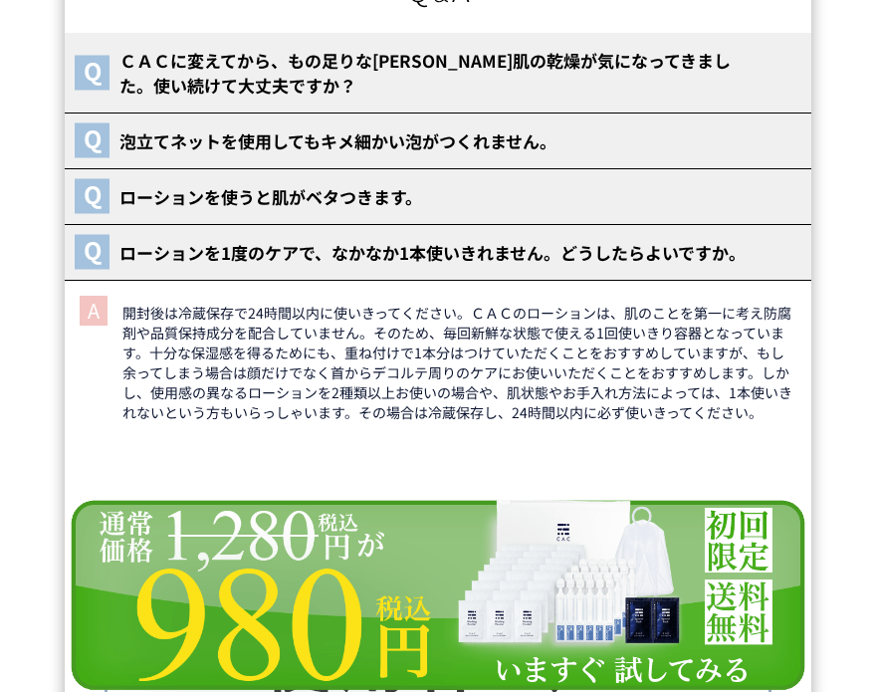
click at [243, 169] on dt "ローションを使うと肌がベタつきます。" at bounding box center [438, 197] width 747 height 56
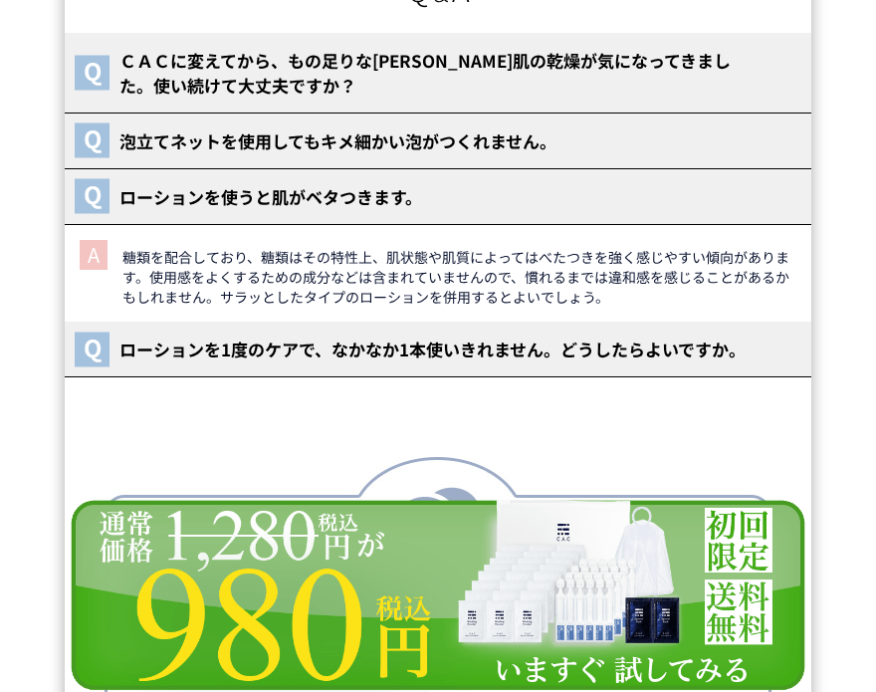
click at [251, 142] on dt "泡立てネットを使用してもキメ細かい泡がつくれません。" at bounding box center [438, 141] width 747 height 56
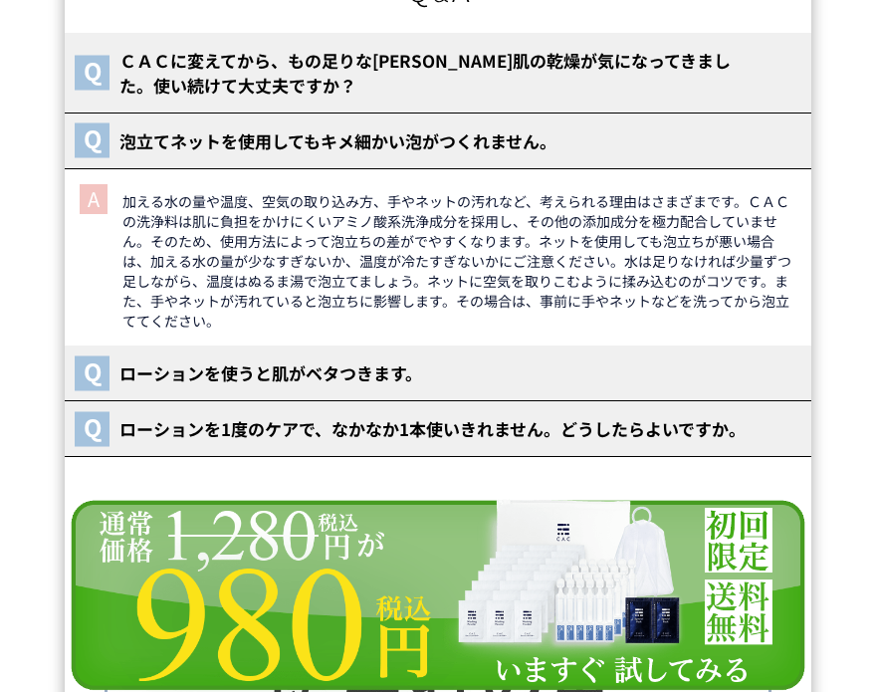
click at [250, 65] on p "ＣＡＣに変えてから、もの足りな[PERSON_NAME]肌の乾燥が気になってきました。使い続けて大丈夫ですか？" at bounding box center [433, 73] width 657 height 50
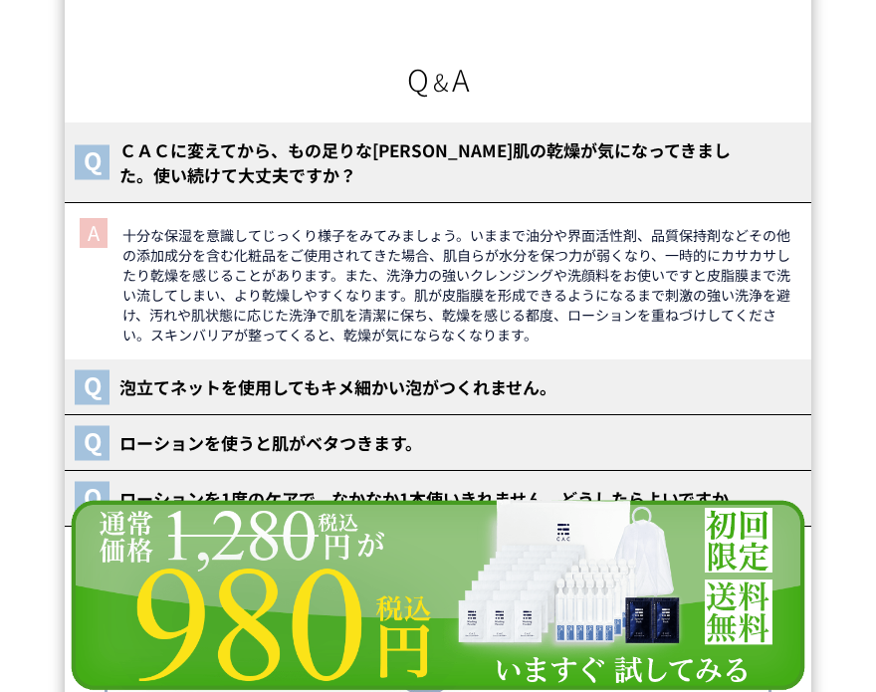
scroll to position [27904, 0]
